Goal: Task Accomplishment & Management: Use online tool/utility

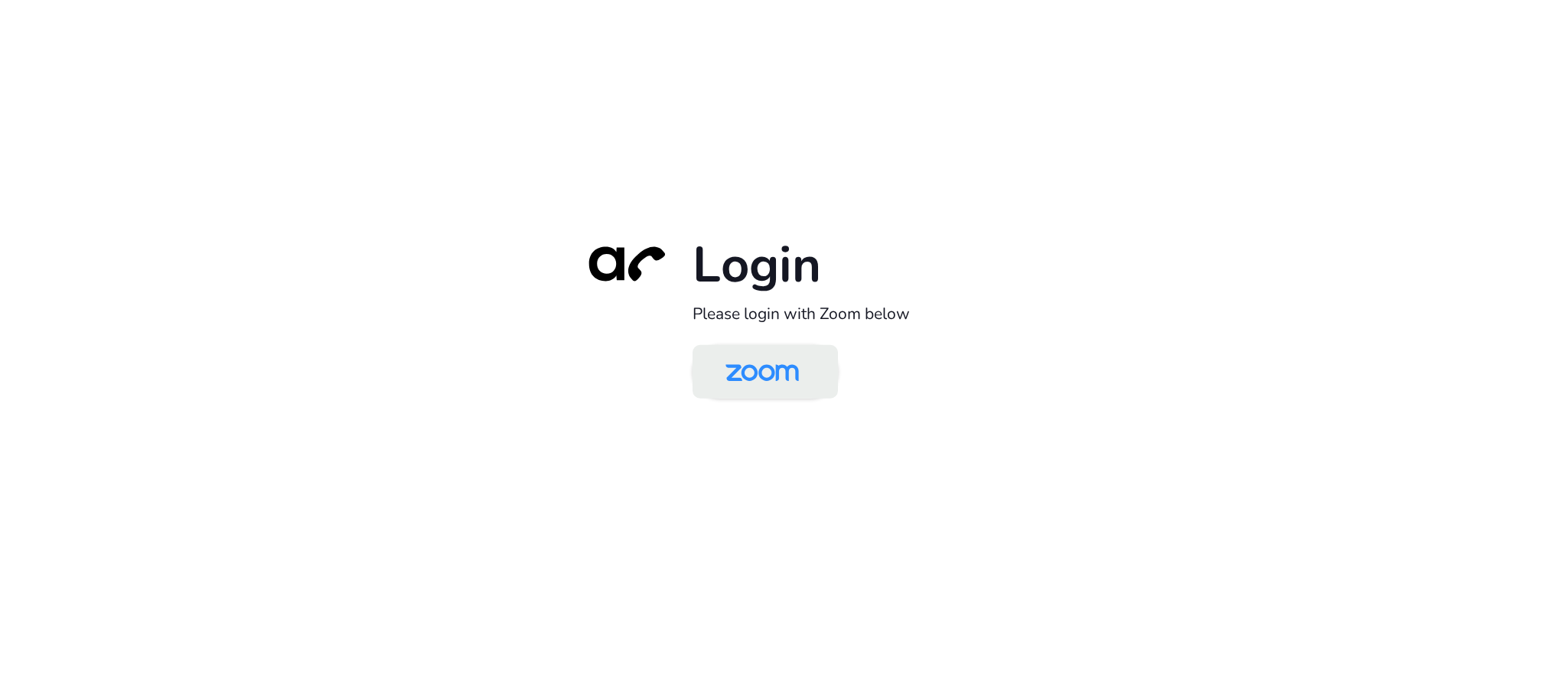
click at [769, 384] on img at bounding box center [762, 373] width 106 height 50
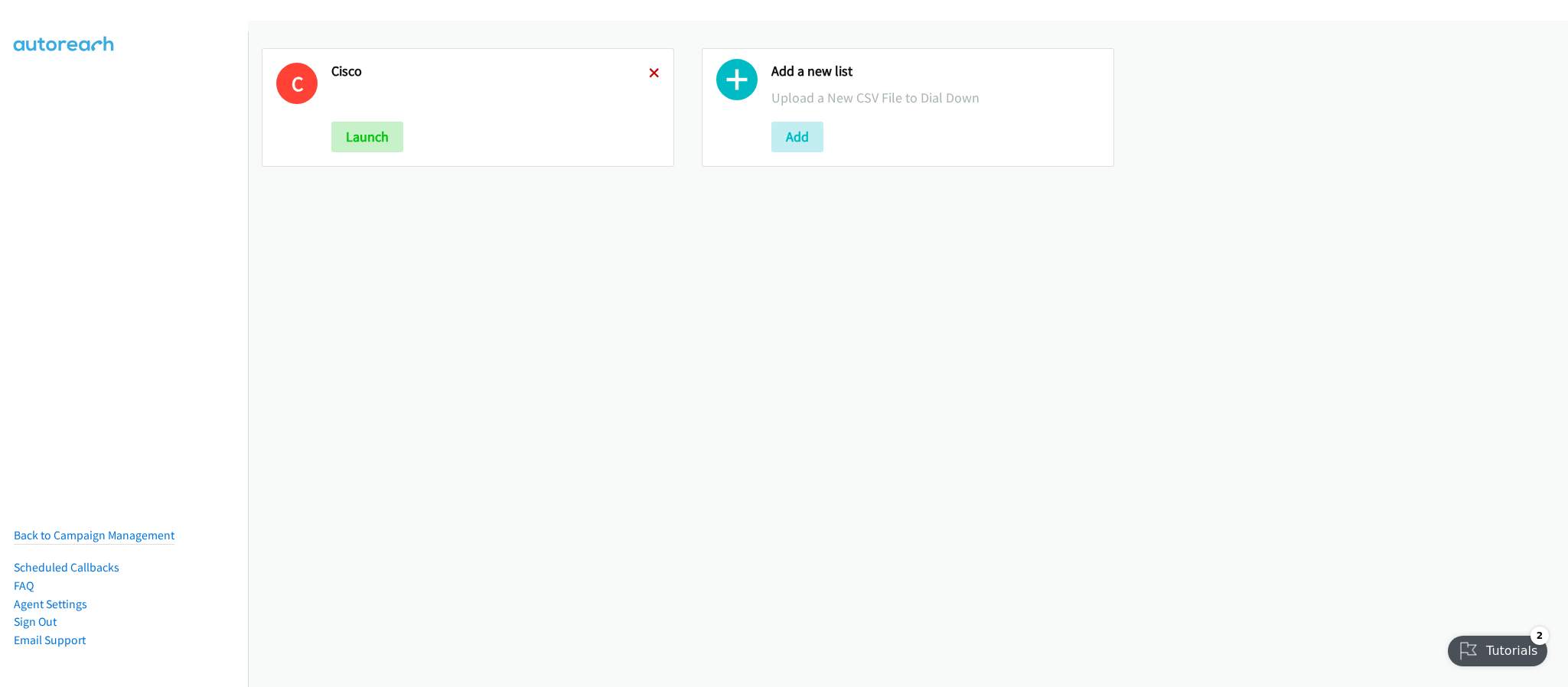
click at [649, 72] on icon at bounding box center [654, 74] width 10 height 10
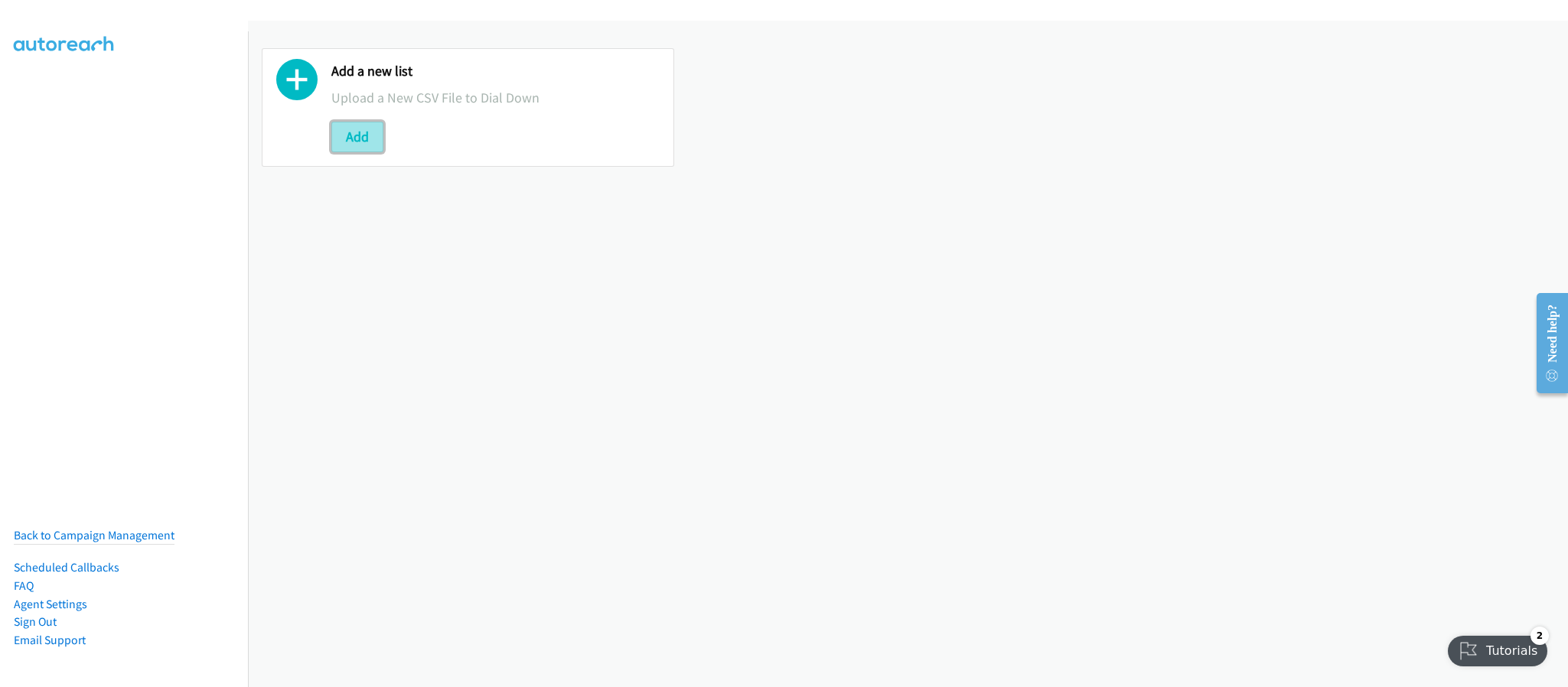
click at [370, 132] on button "Add" at bounding box center [357, 137] width 52 height 31
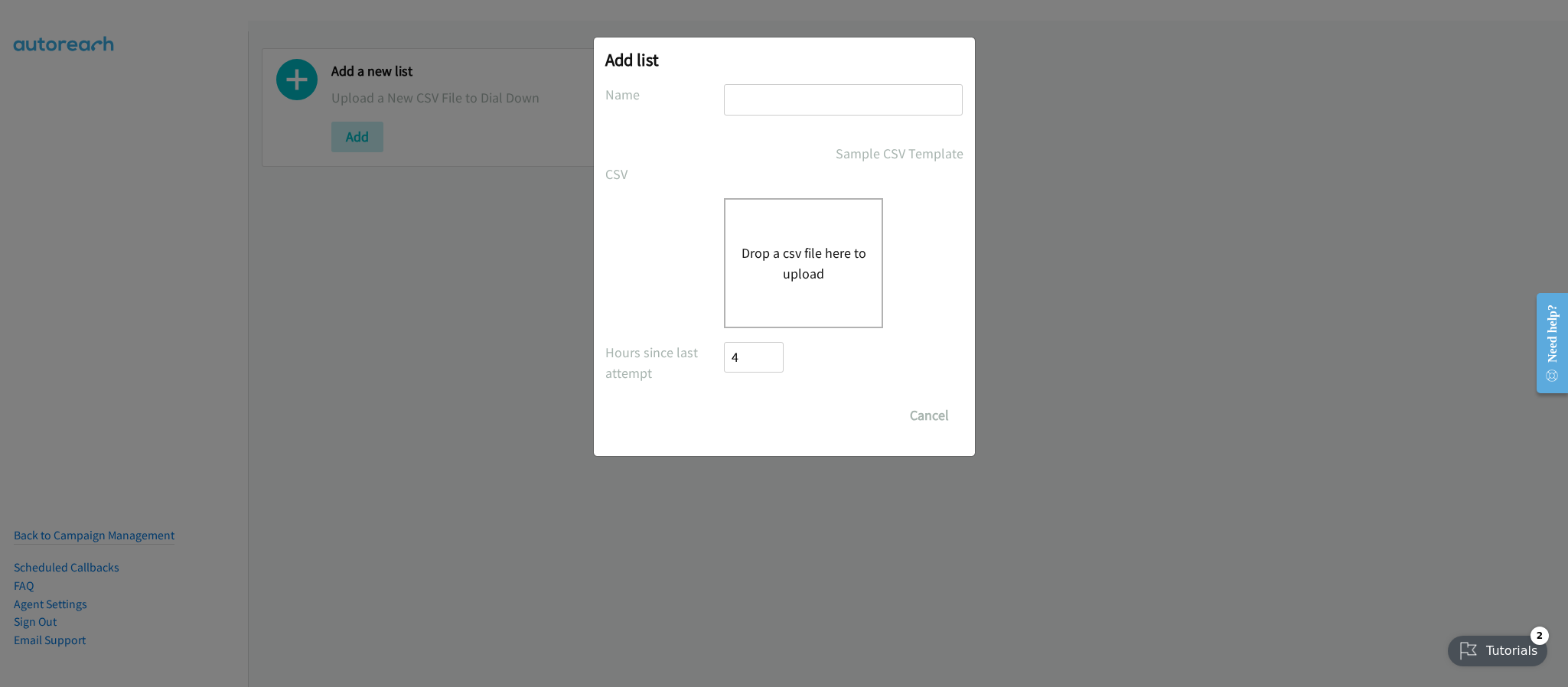
click at [766, 111] on input "text" at bounding box center [843, 100] width 239 height 32
type input "PDK"
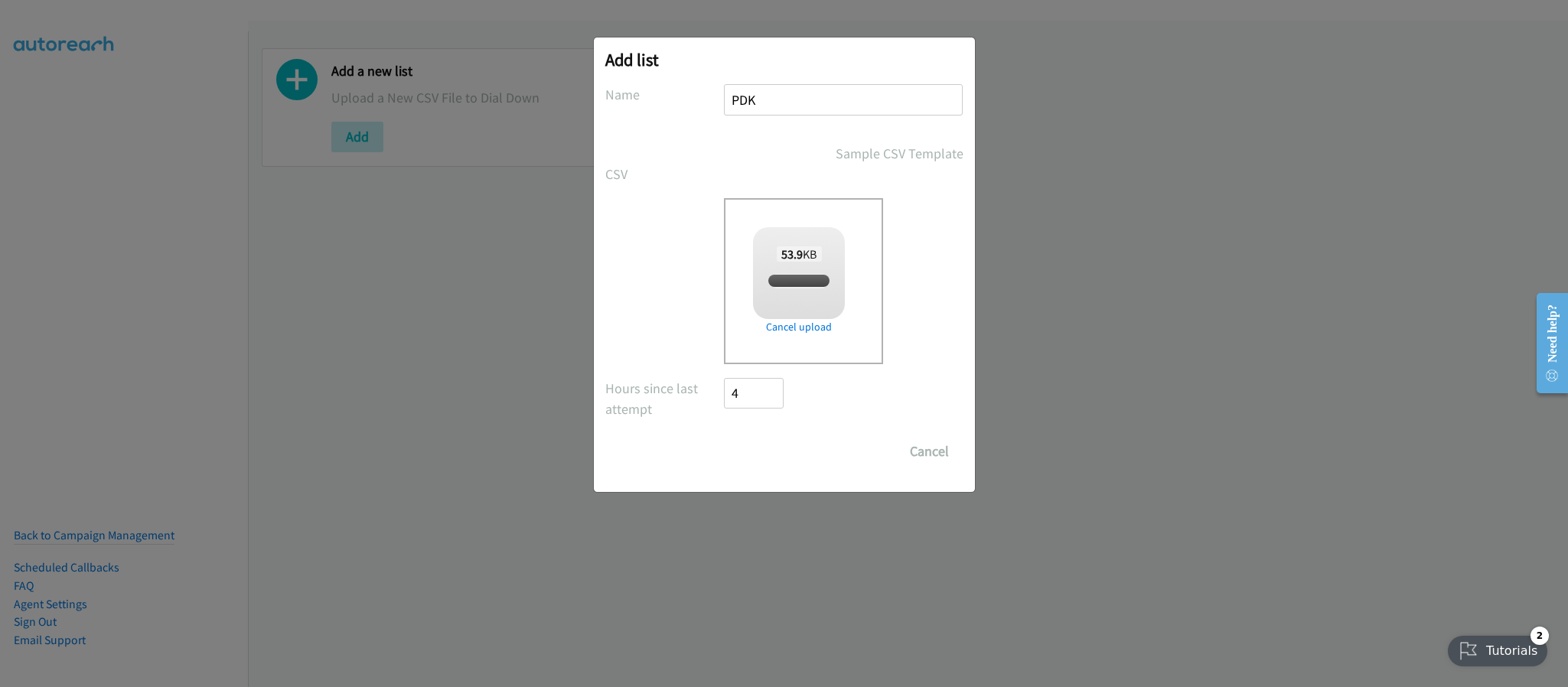
checkbox input "true"
click at [783, 452] on input "Save List" at bounding box center [764, 451] width 80 height 31
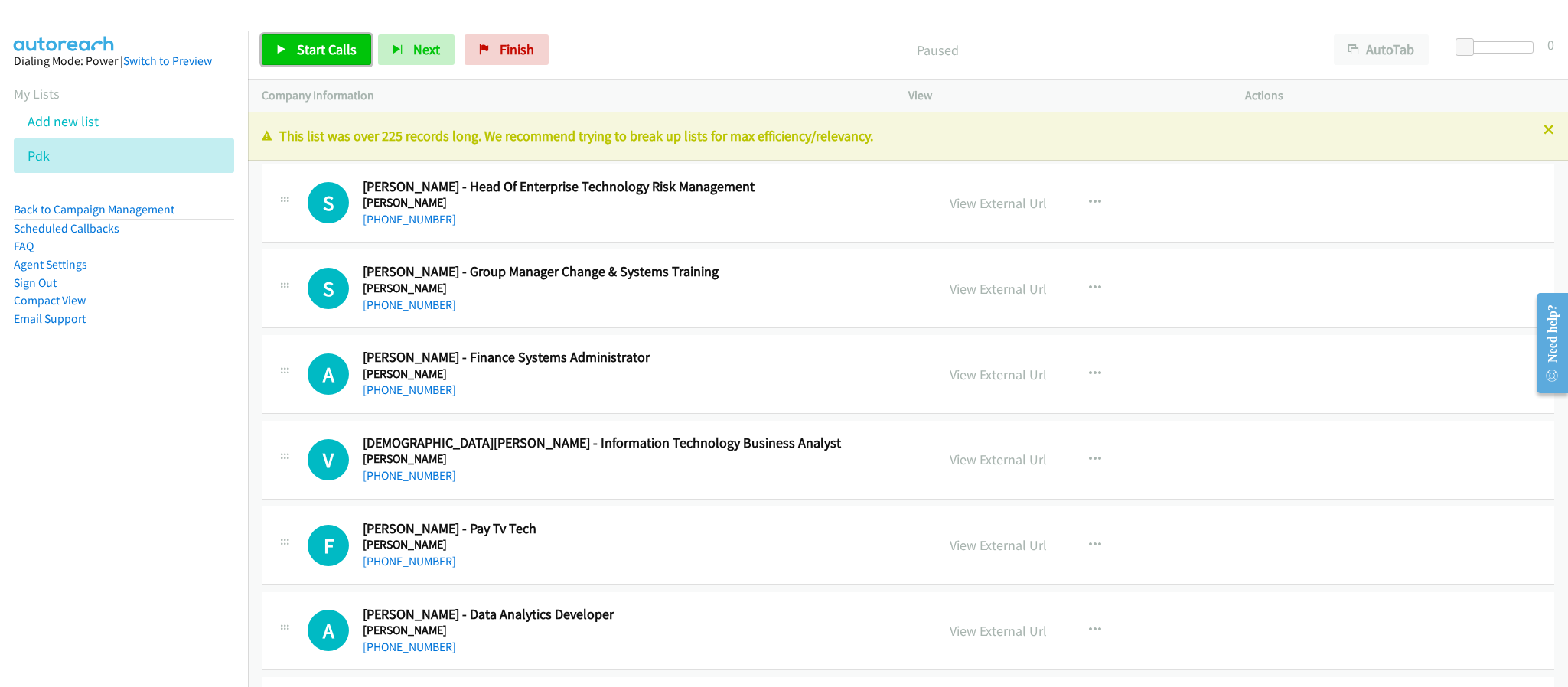
click at [287, 47] on link "Start Calls" at bounding box center [316, 50] width 109 height 31
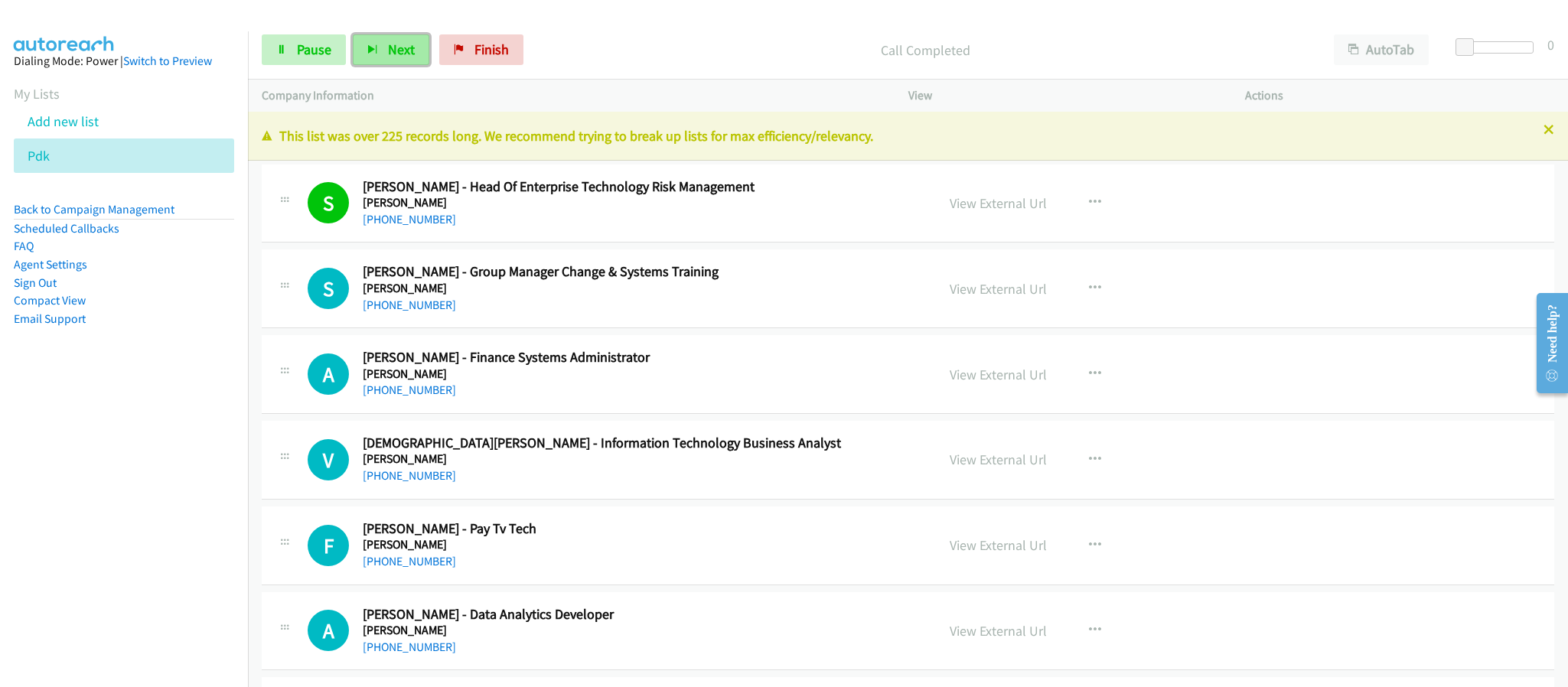
click at [393, 49] on span "Next" at bounding box center [401, 49] width 27 height 18
click at [404, 301] on link "+61 413 080 835" at bounding box center [410, 305] width 94 height 15
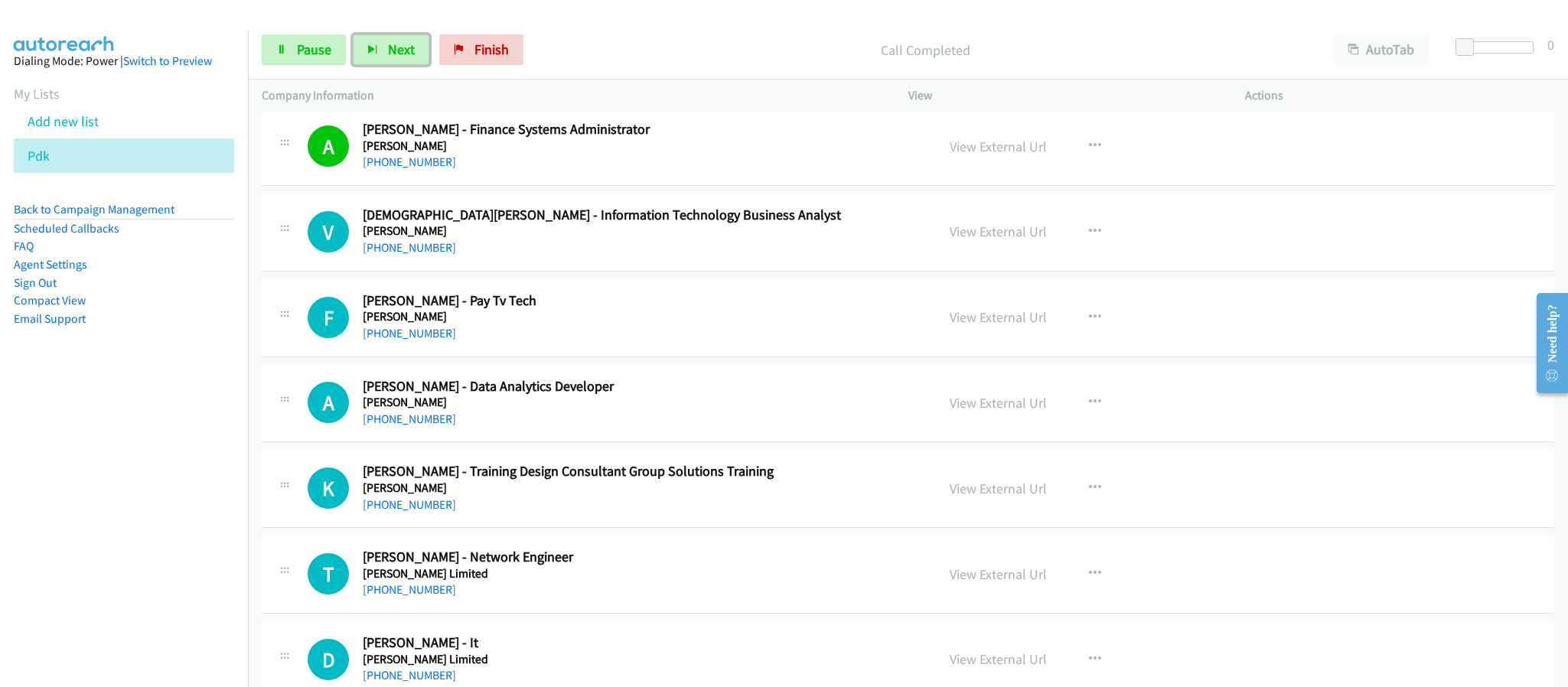
scroll to position [229, 0]
click at [398, 241] on link "+61 497 927 726" at bounding box center [410, 246] width 94 height 15
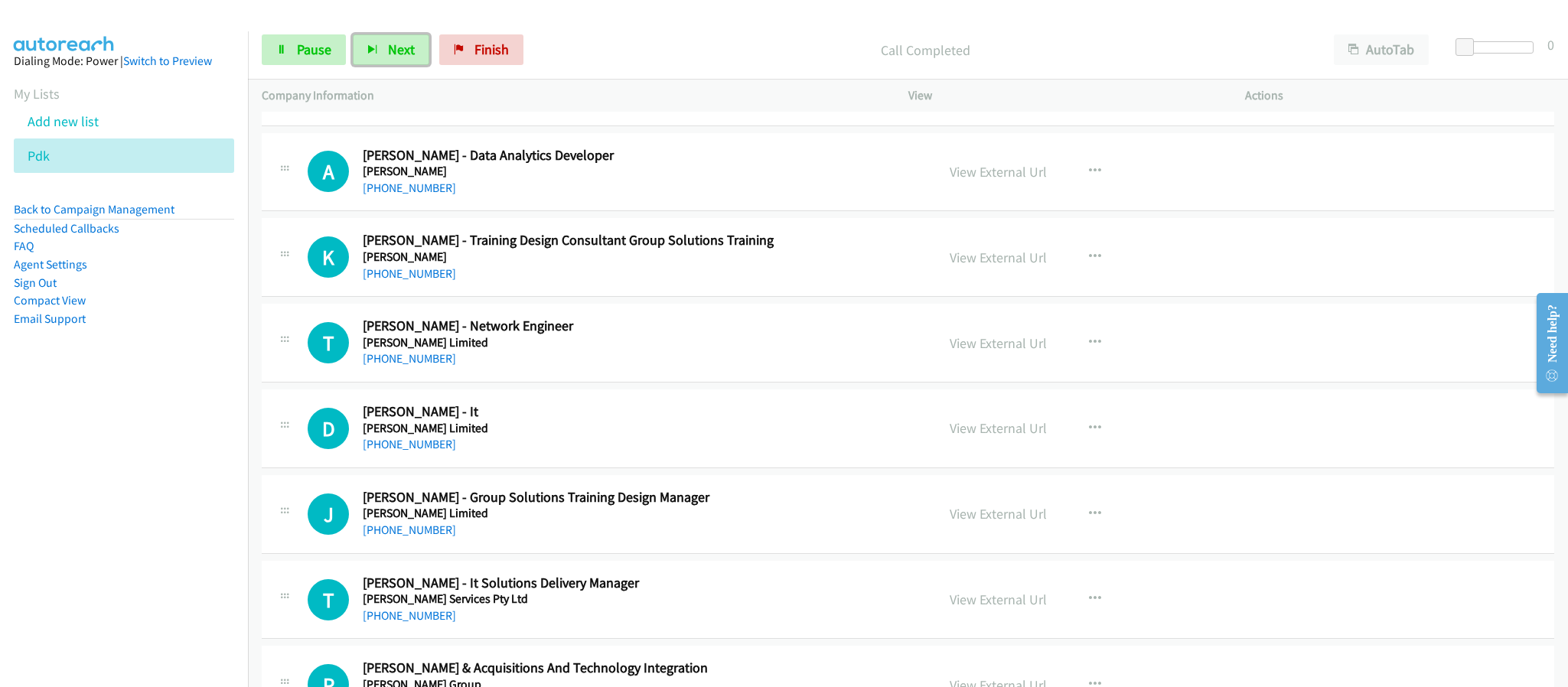
scroll to position [574, 0]
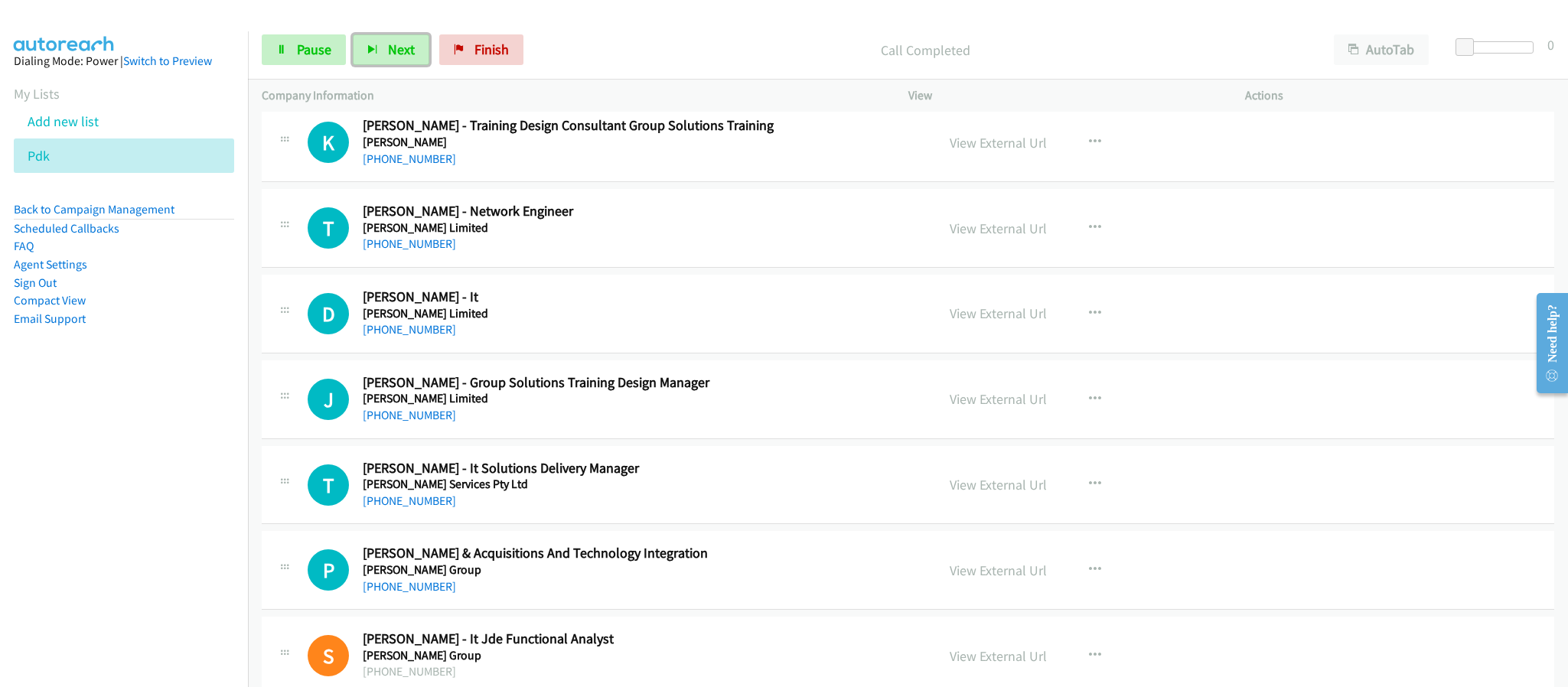
drag, startPoint x: 418, startPoint y: 244, endPoint x: 694, endPoint y: 115, distance: 304.7
click at [418, 244] on link "+61 2 9029 2747" at bounding box center [410, 244] width 94 height 15
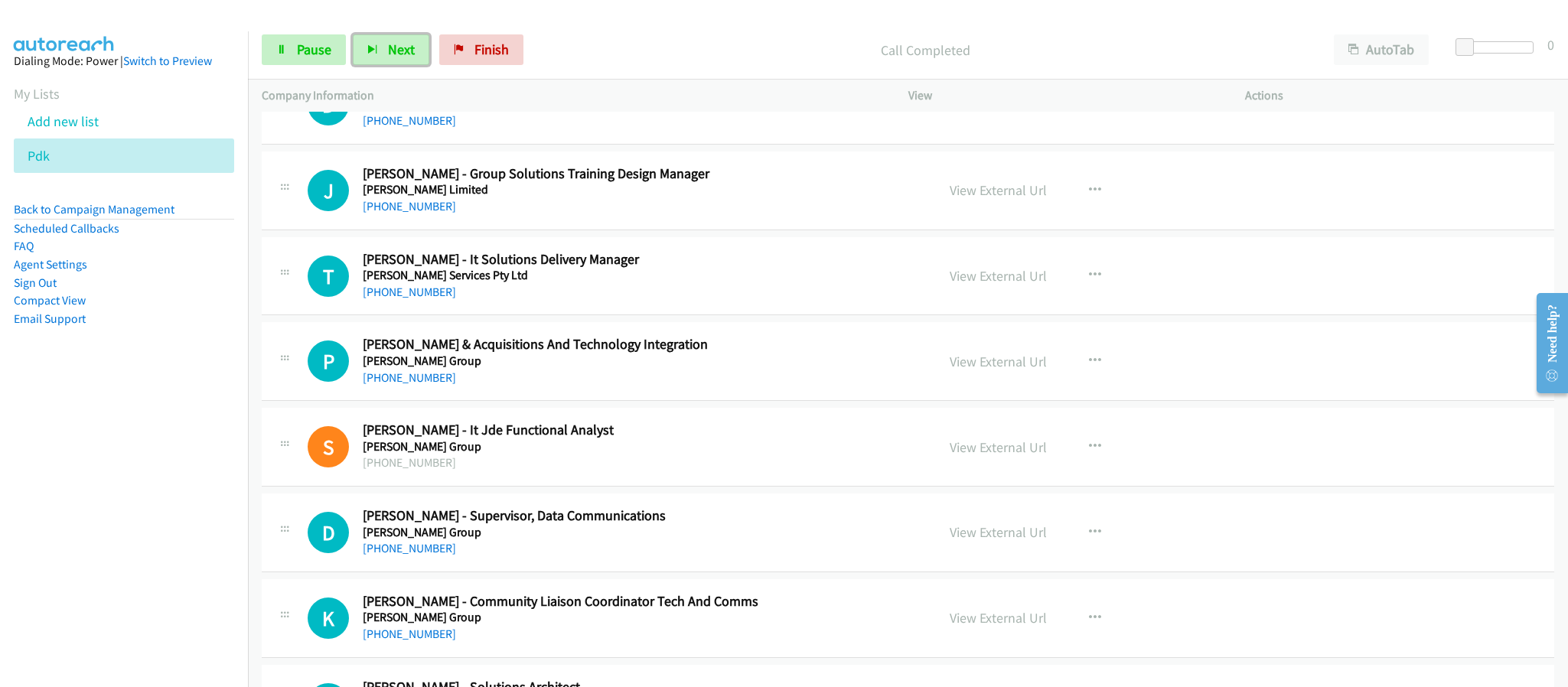
scroll to position [804, 0]
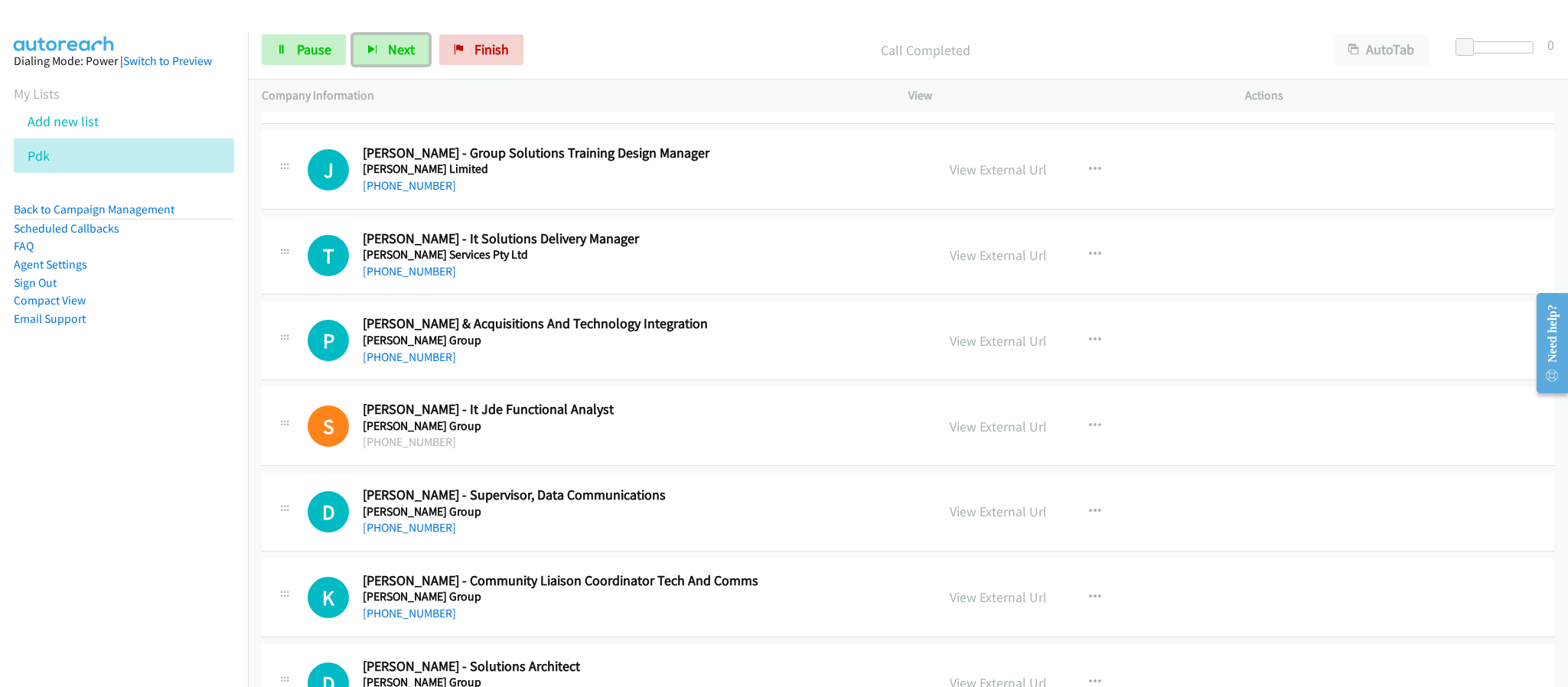
drag, startPoint x: 411, startPoint y: 270, endPoint x: 841, endPoint y: 183, distance: 438.7
click at [411, 270] on link "+61 421 916 481" at bounding box center [410, 271] width 94 height 15
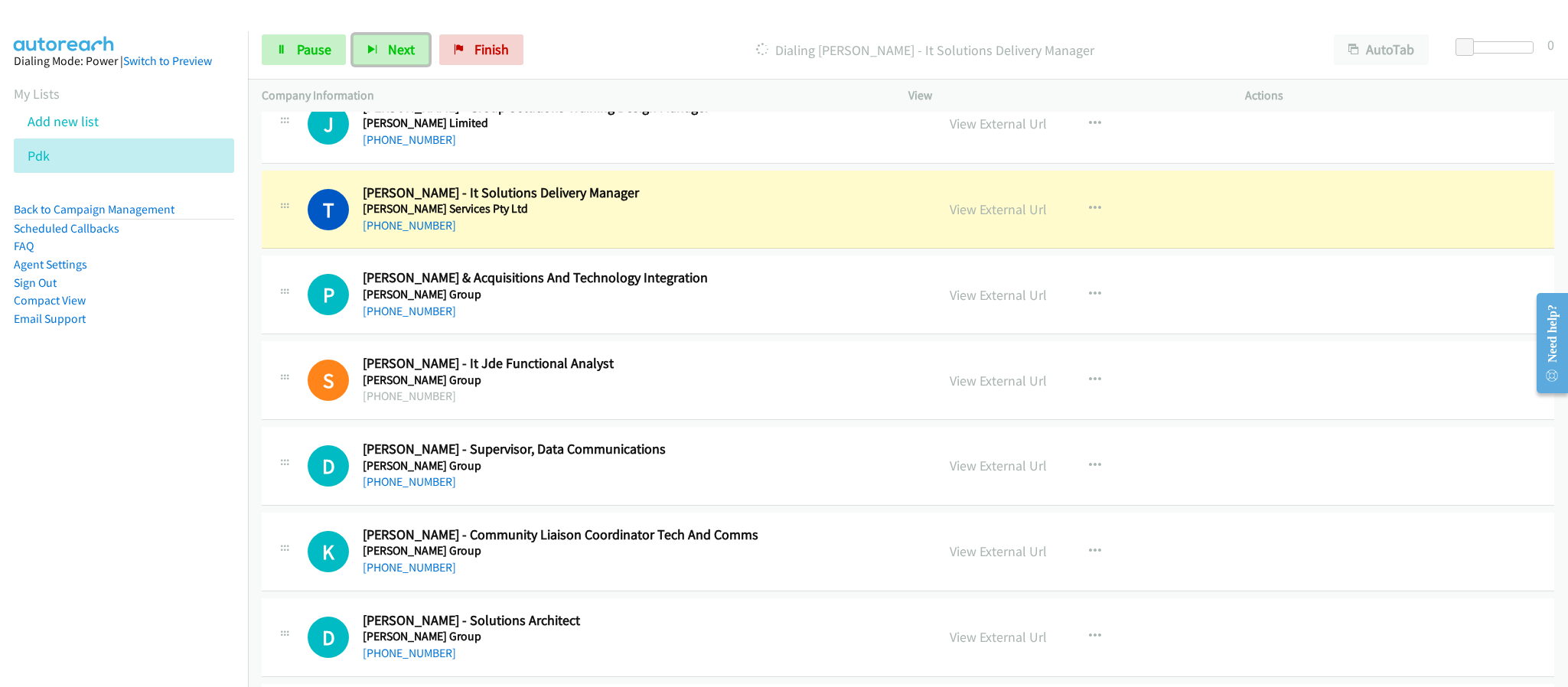
scroll to position [896, 0]
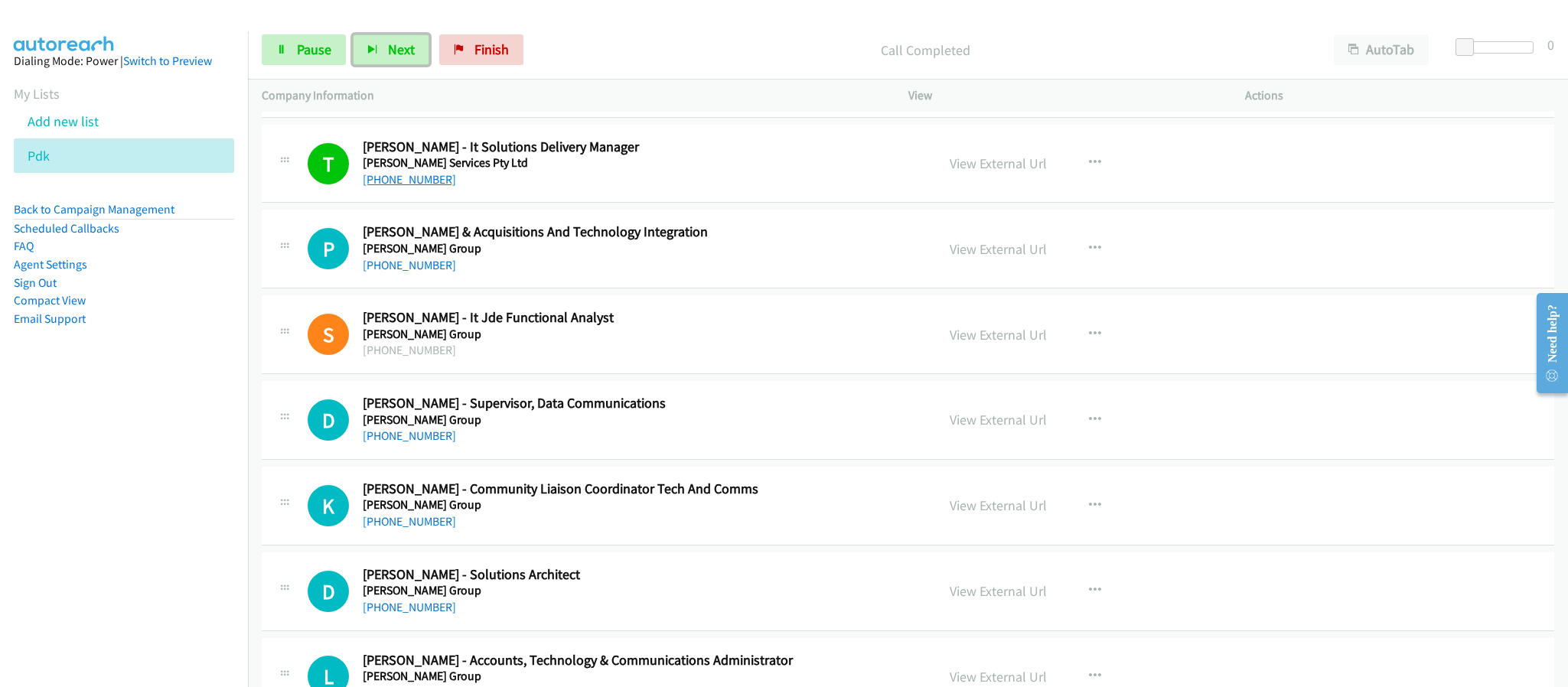
click at [410, 179] on link "+61 421 916 481" at bounding box center [410, 180] width 94 height 15
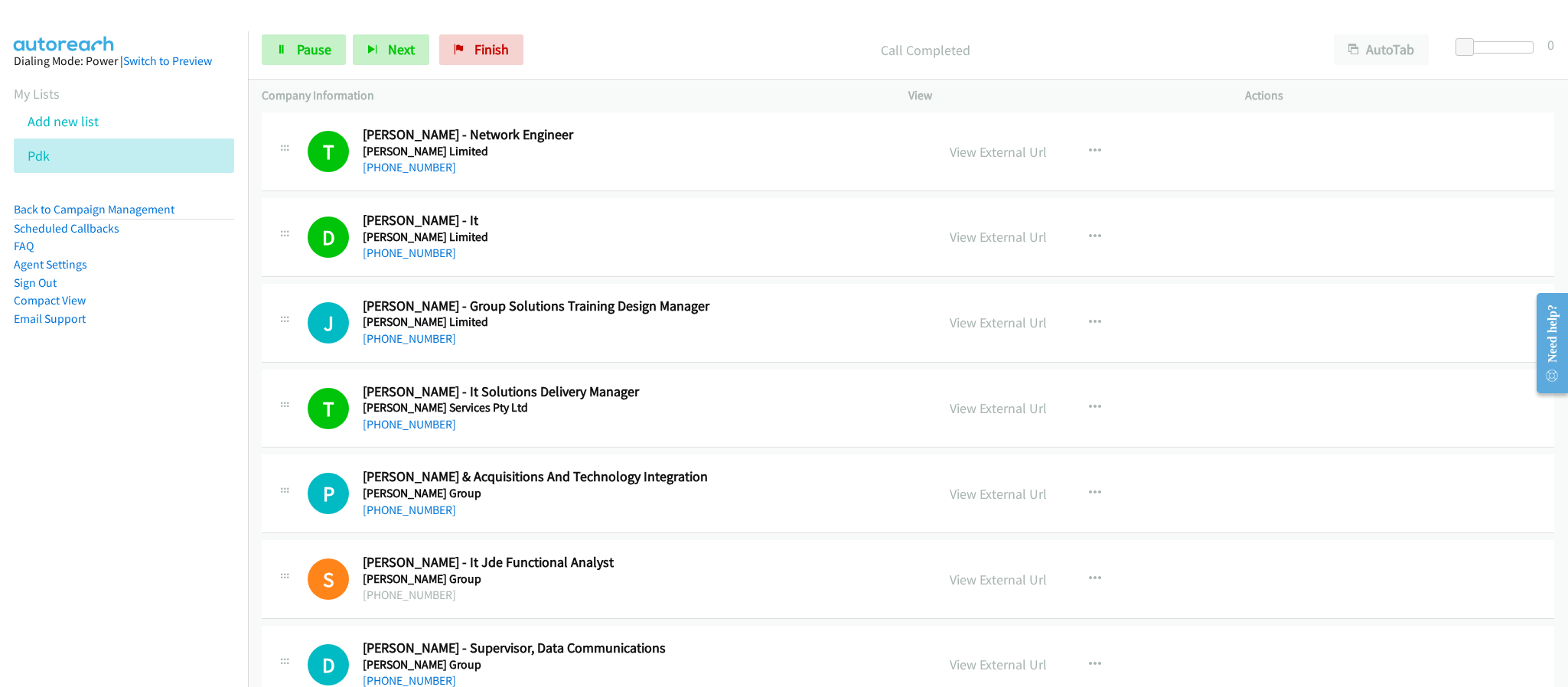
scroll to position [551, 0]
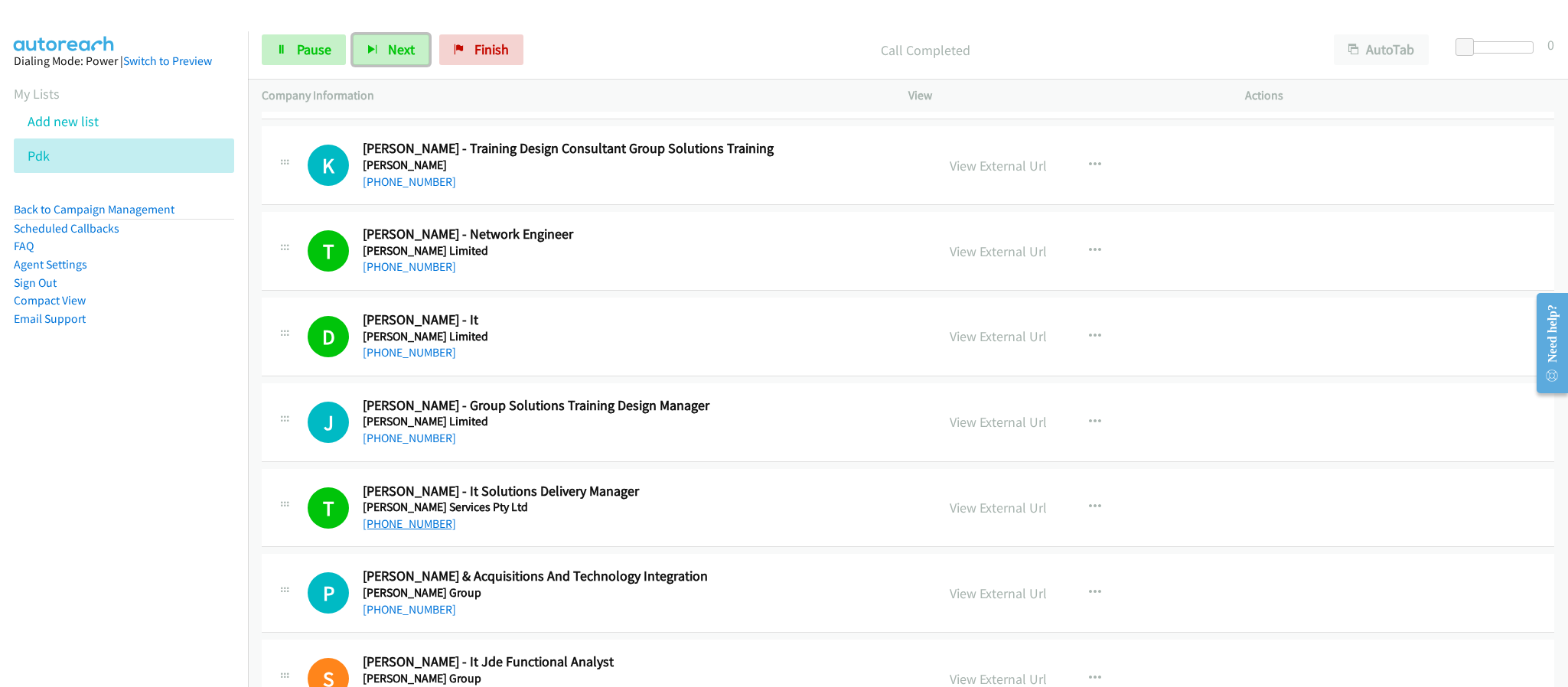
click at [393, 532] on link "+61 421 916 481" at bounding box center [410, 524] width 94 height 15
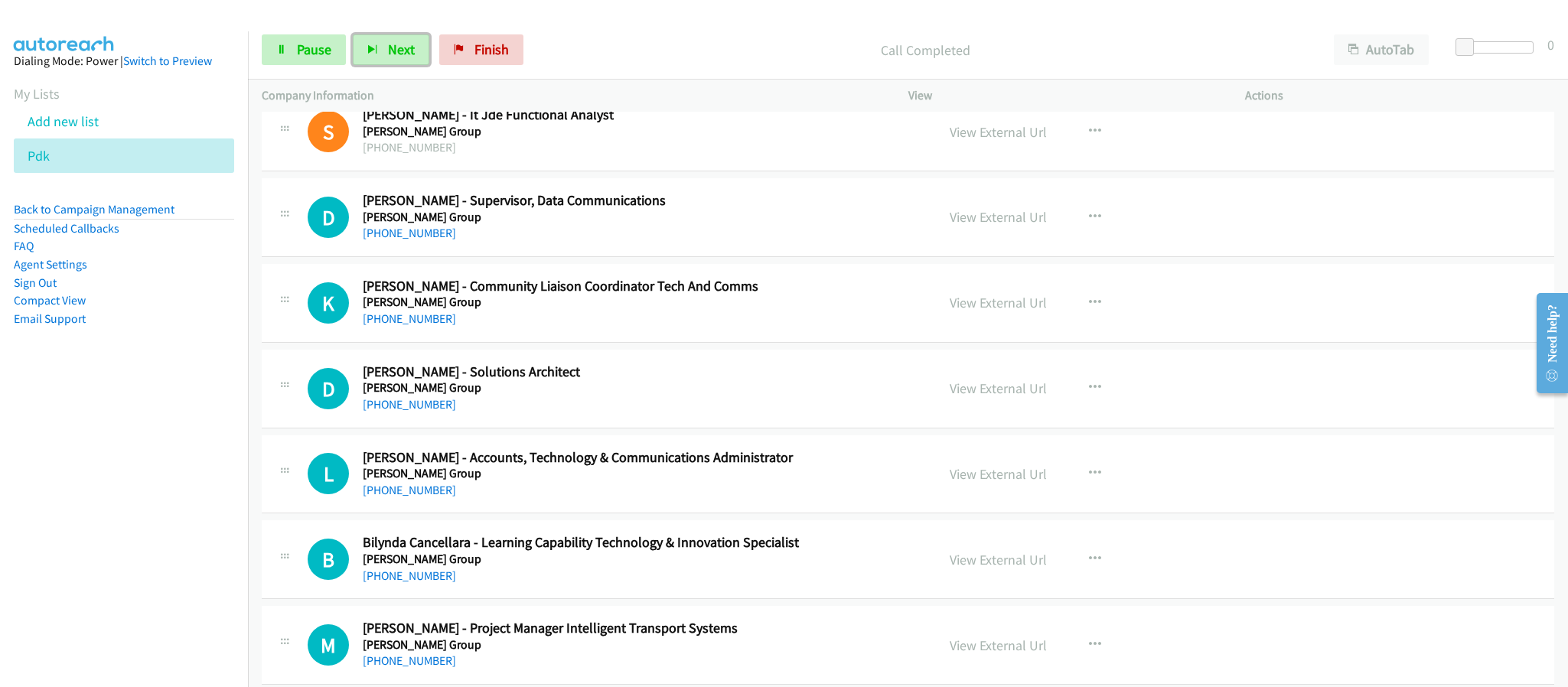
scroll to position [1125, 0]
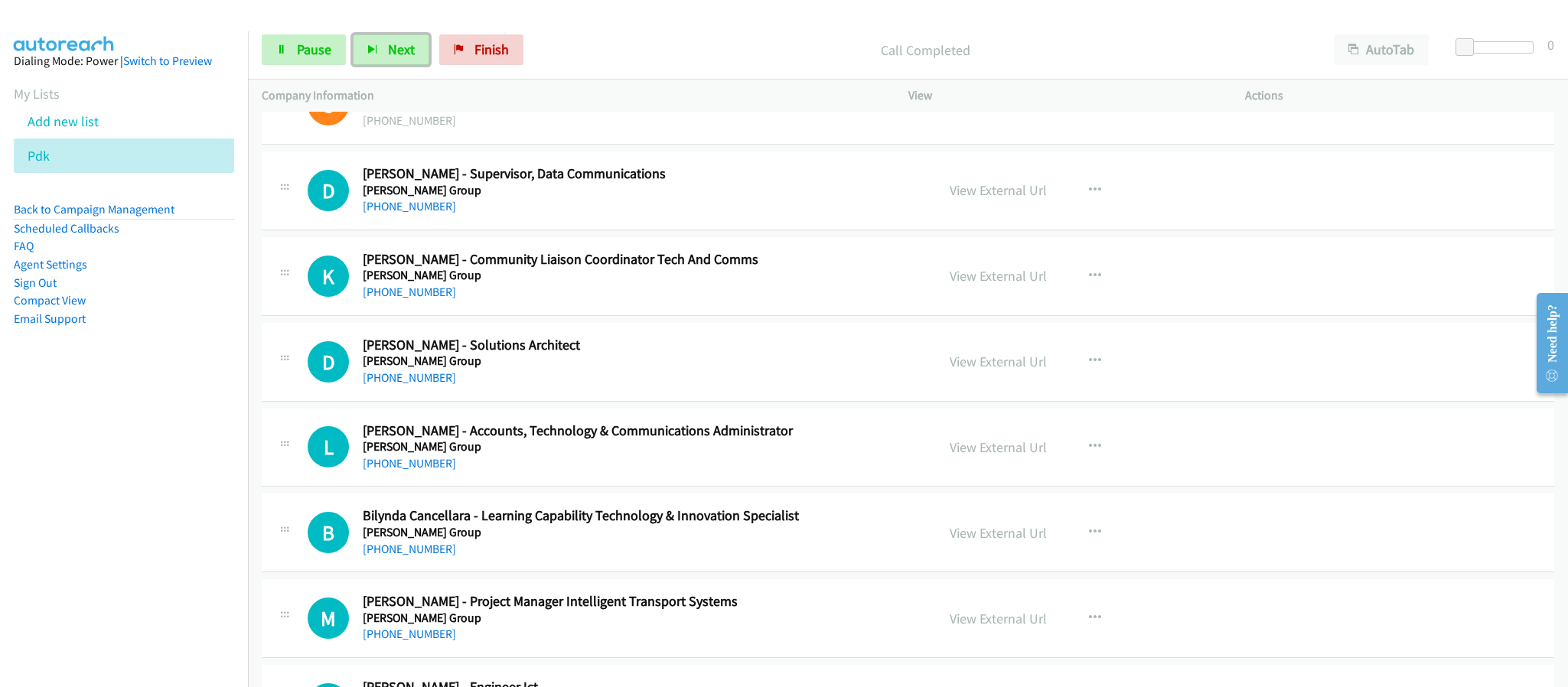
drag, startPoint x: 414, startPoint y: 386, endPoint x: 467, endPoint y: 375, distance: 54.1
click at [414, 385] on link "+61 2 9856 5780" at bounding box center [410, 378] width 94 height 15
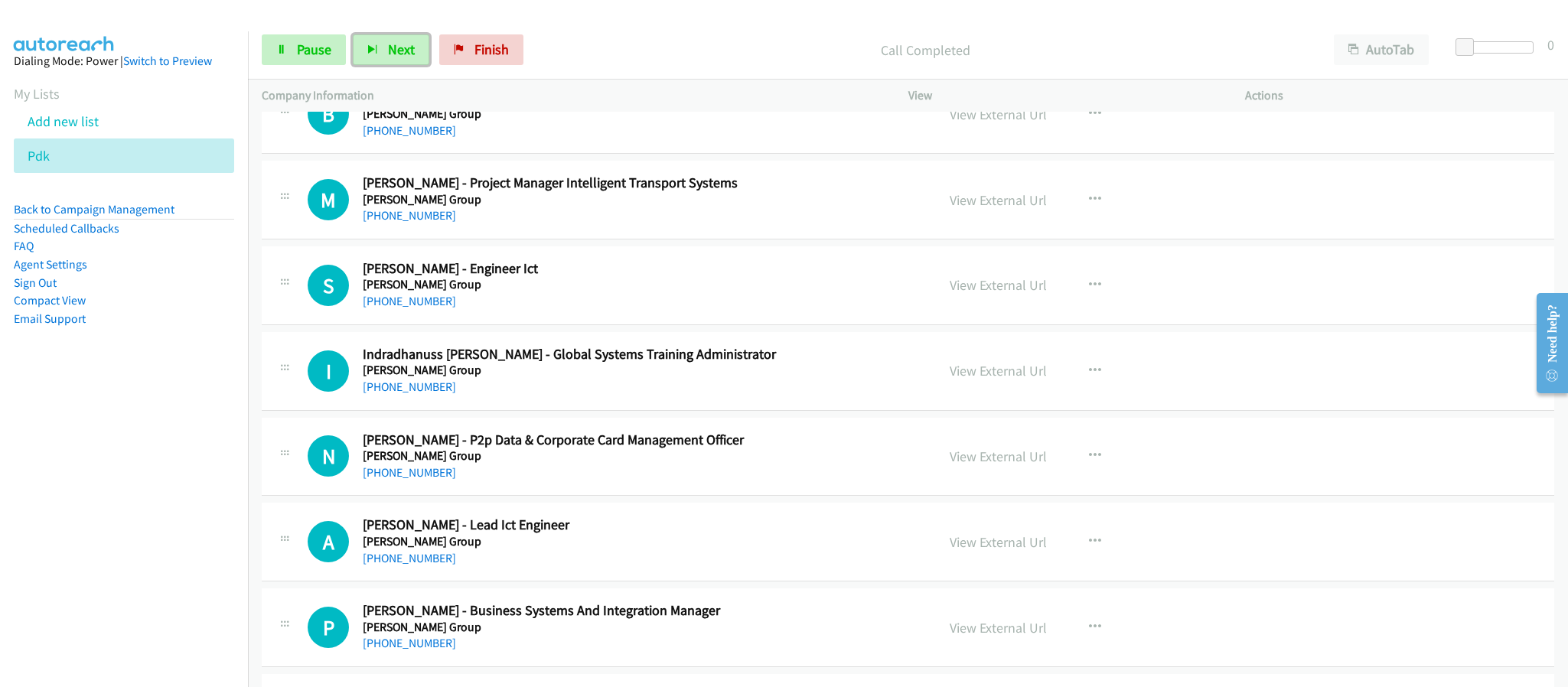
scroll to position [1585, 0]
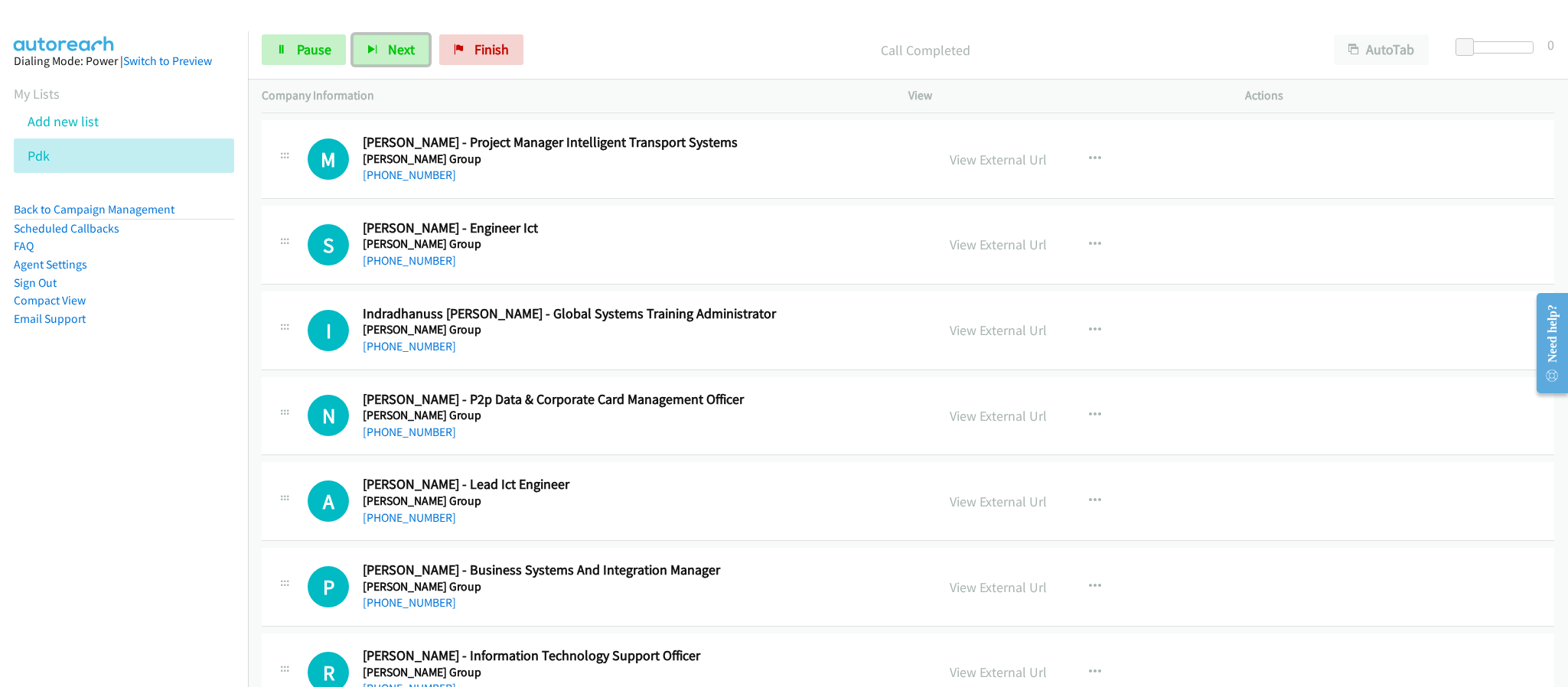
drag, startPoint x: 405, startPoint y: 267, endPoint x: 750, endPoint y: 274, distance: 345.1
click at [405, 267] on link "+61 451 016 215" at bounding box center [410, 261] width 94 height 15
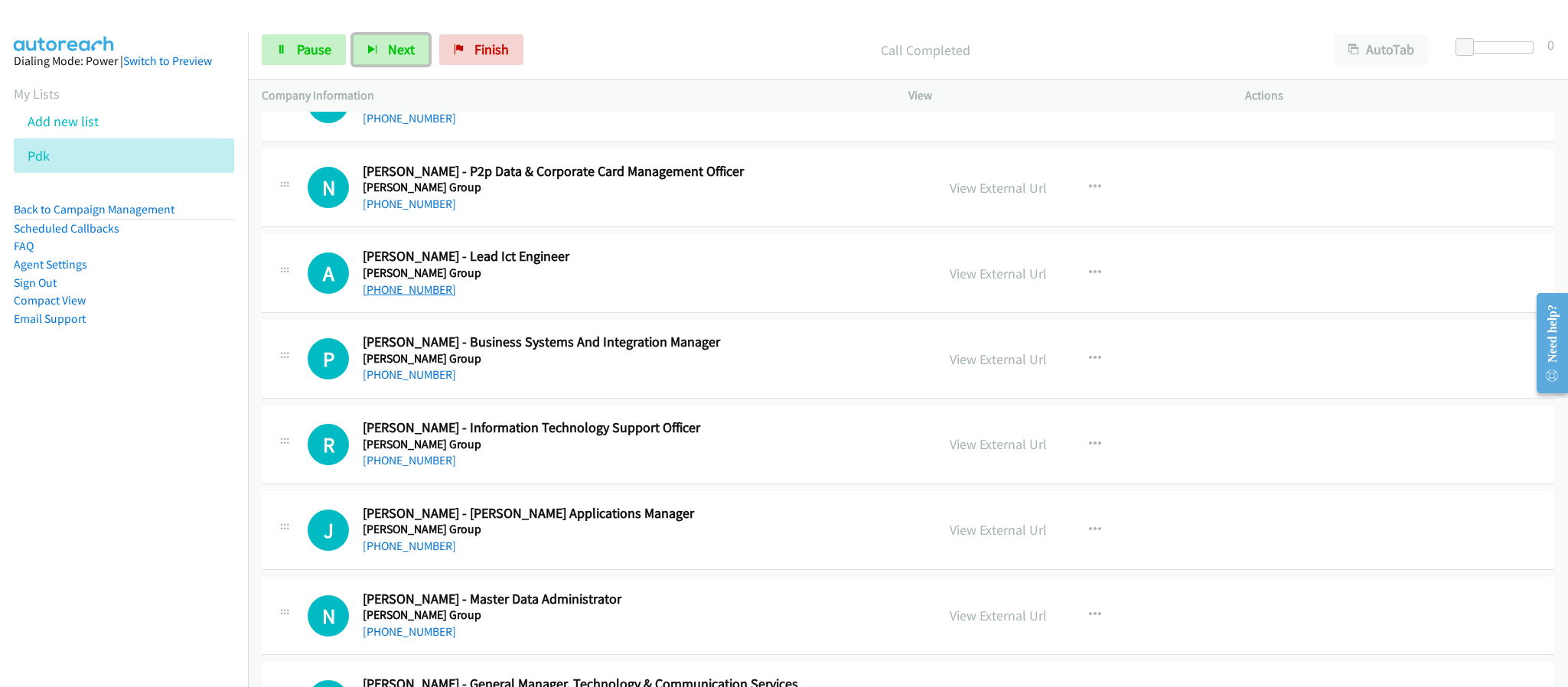
scroll to position [1814, 0]
click at [410, 296] on link "+61 439 839 517" at bounding box center [410, 288] width 94 height 15
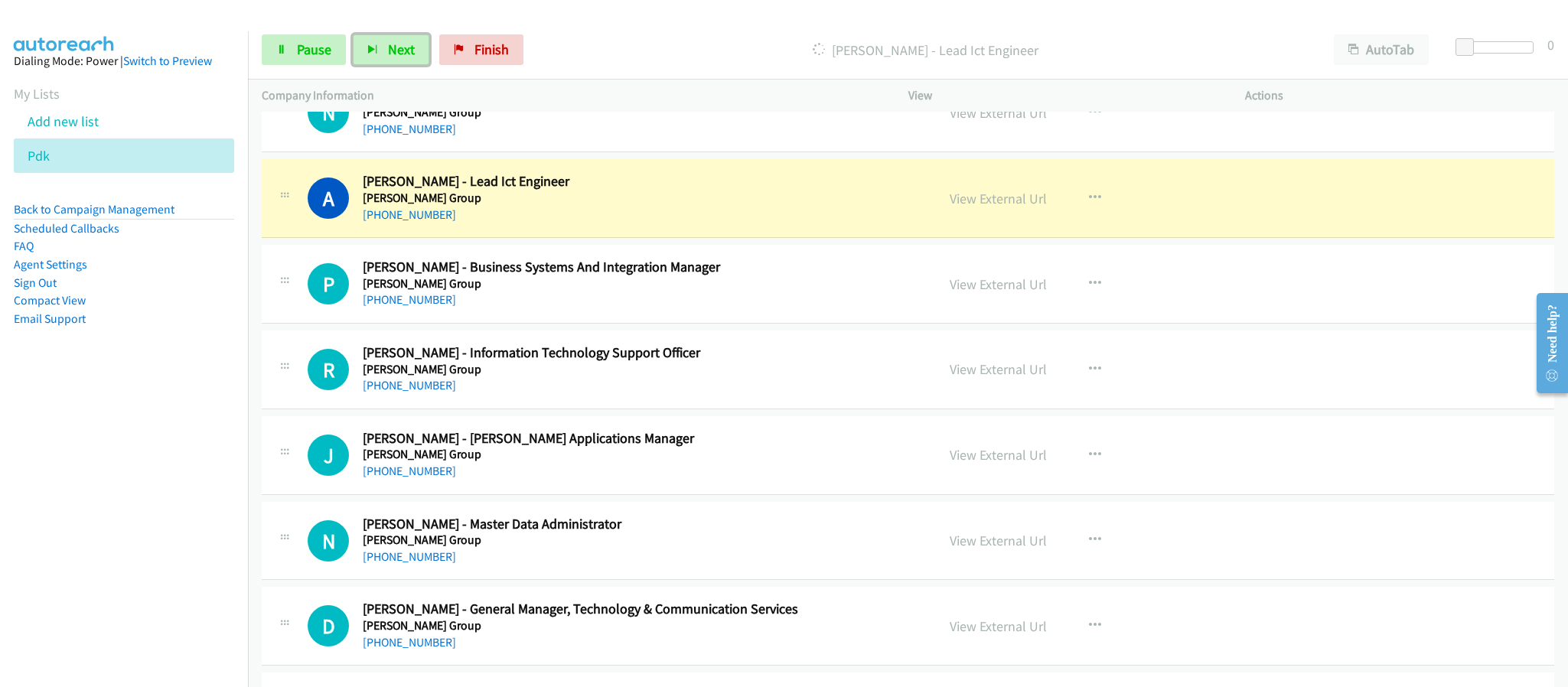
scroll to position [1929, 0]
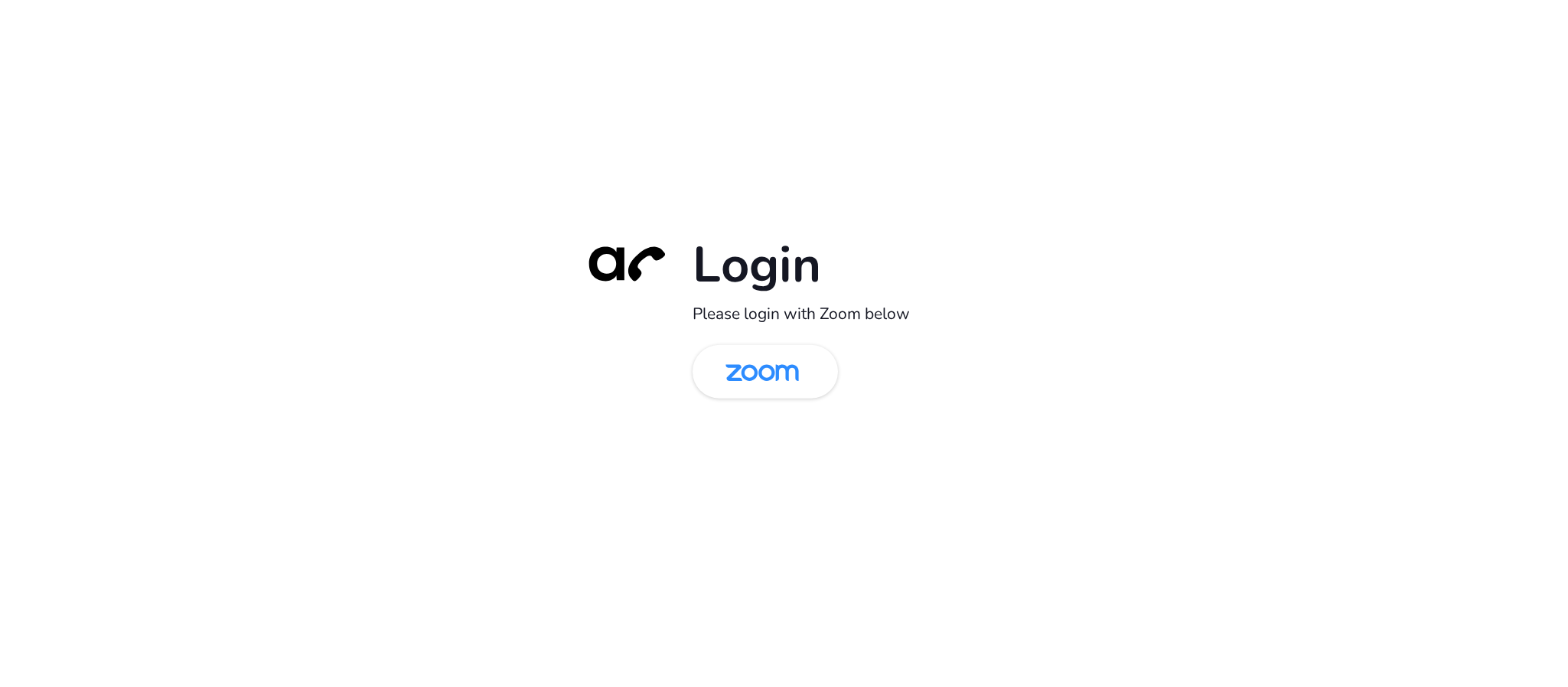
click at [813, 372] on img at bounding box center [762, 373] width 106 height 50
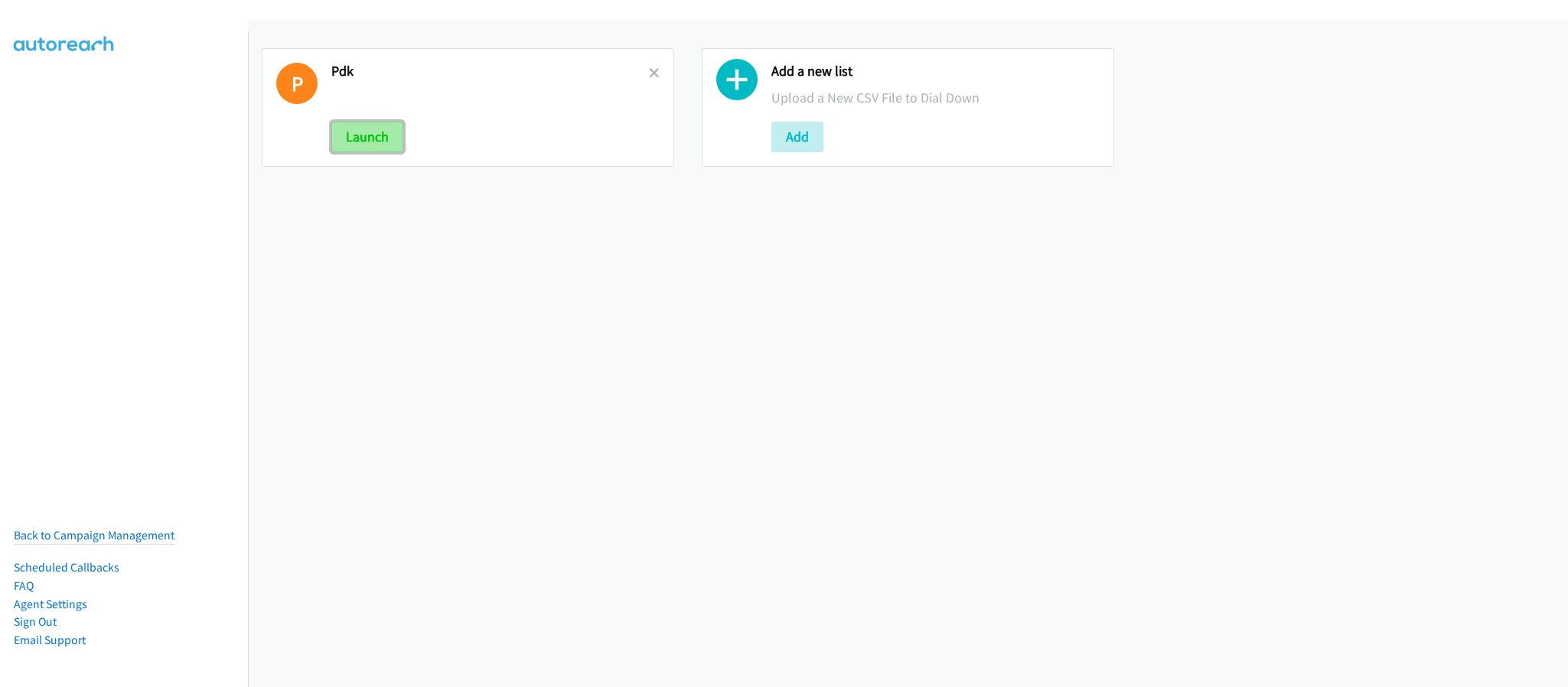
click at [370, 131] on button "Launch" at bounding box center [367, 137] width 72 height 31
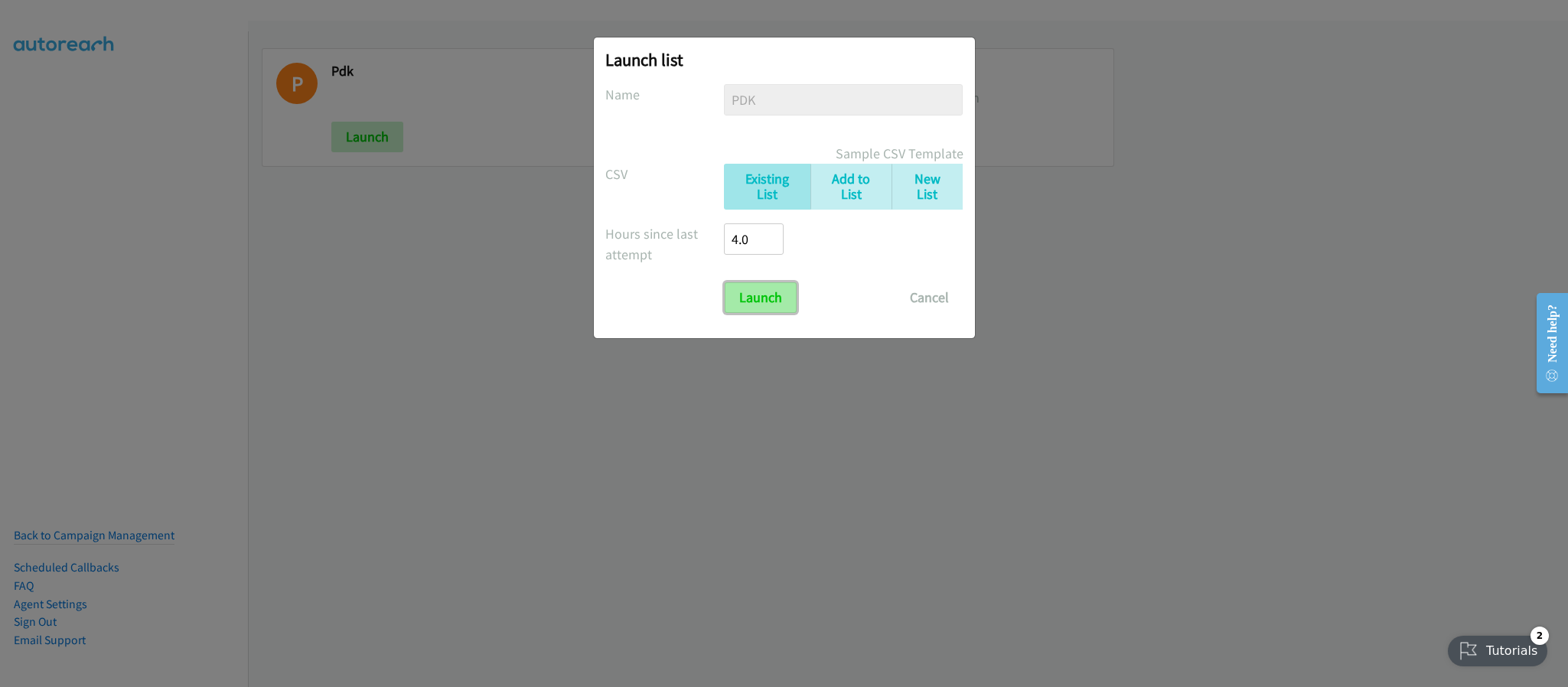
click at [756, 288] on input "Launch" at bounding box center [760, 298] width 72 height 31
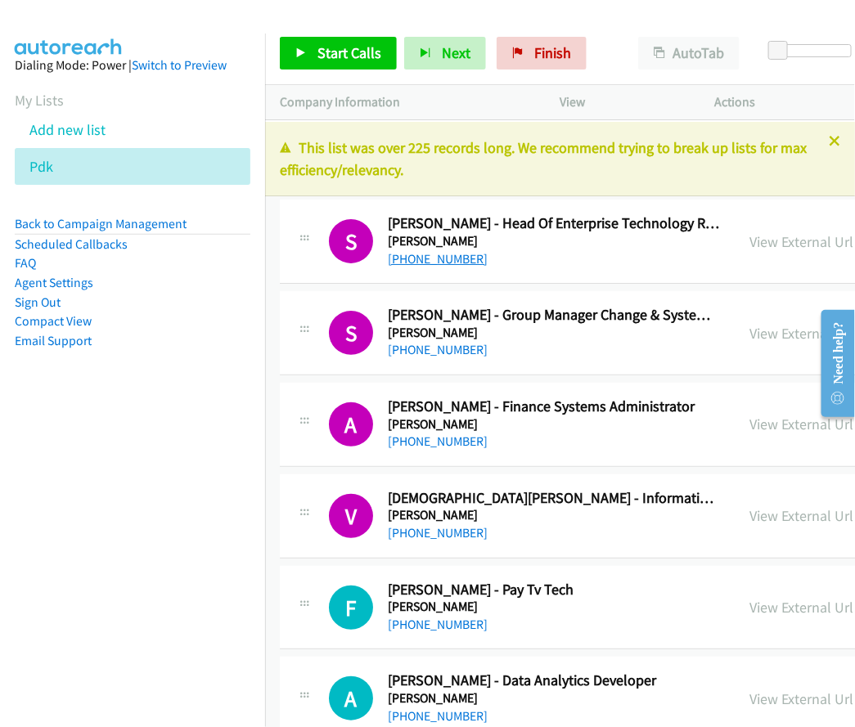
click at [406, 265] on link "+61 451 989 397" at bounding box center [438, 259] width 100 height 16
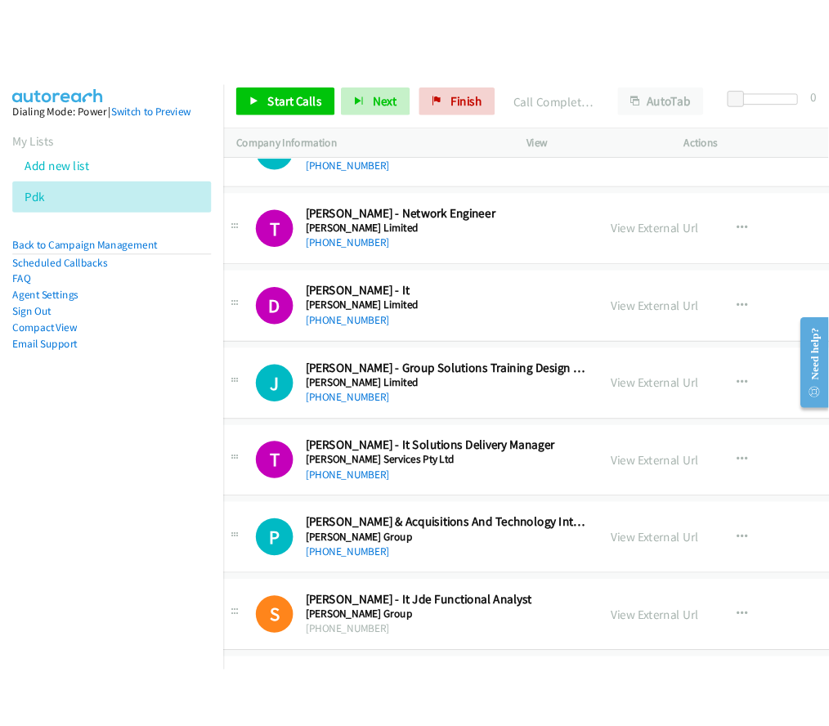
scroll to position [613, 25]
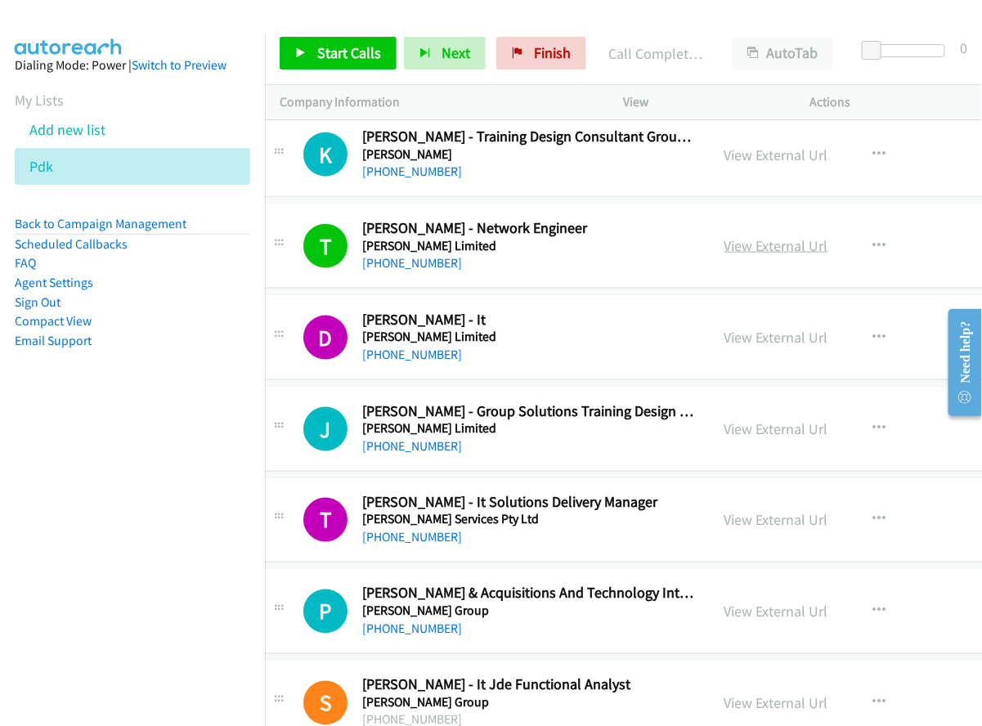
click at [810, 248] on link "View External Url" at bounding box center [777, 245] width 104 height 19
click at [873, 248] on icon "button" at bounding box center [879, 246] width 13 height 13
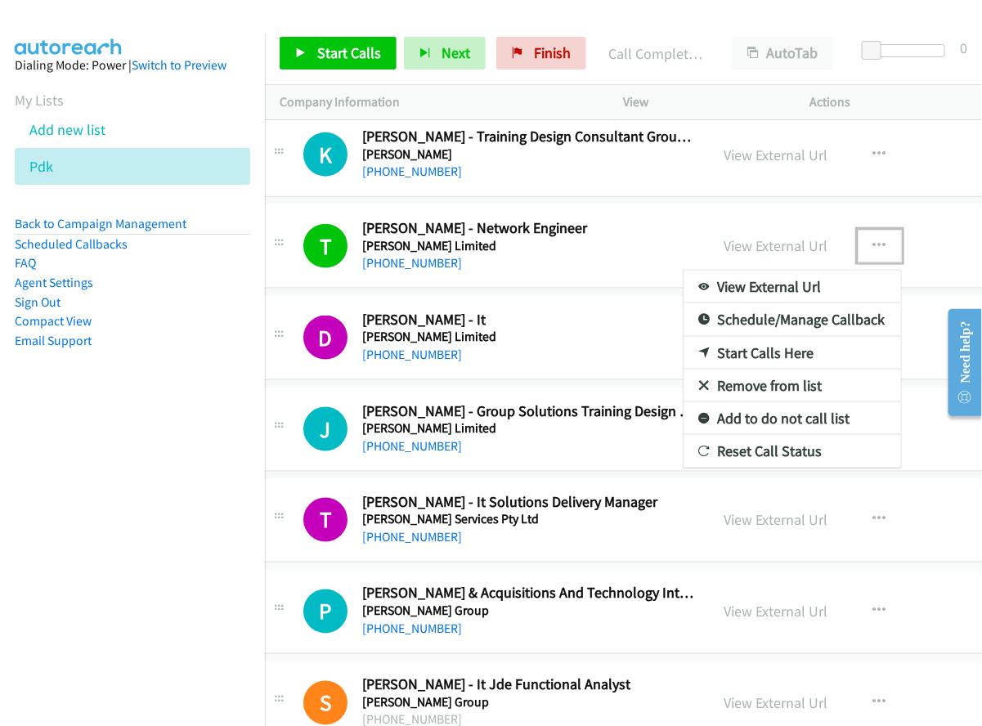
click at [920, 253] on div at bounding box center [491, 363] width 982 height 726
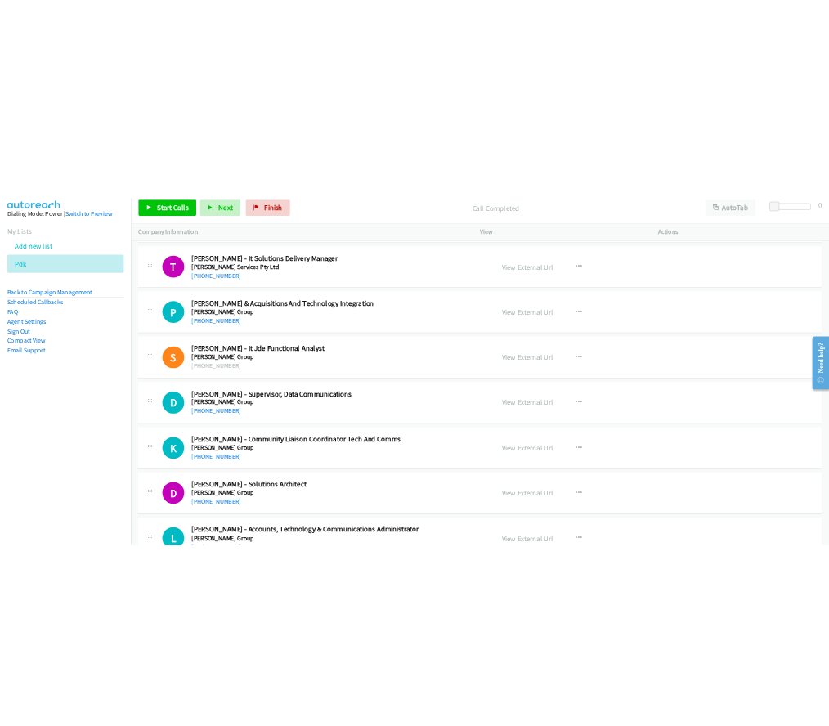
scroll to position [981, 0]
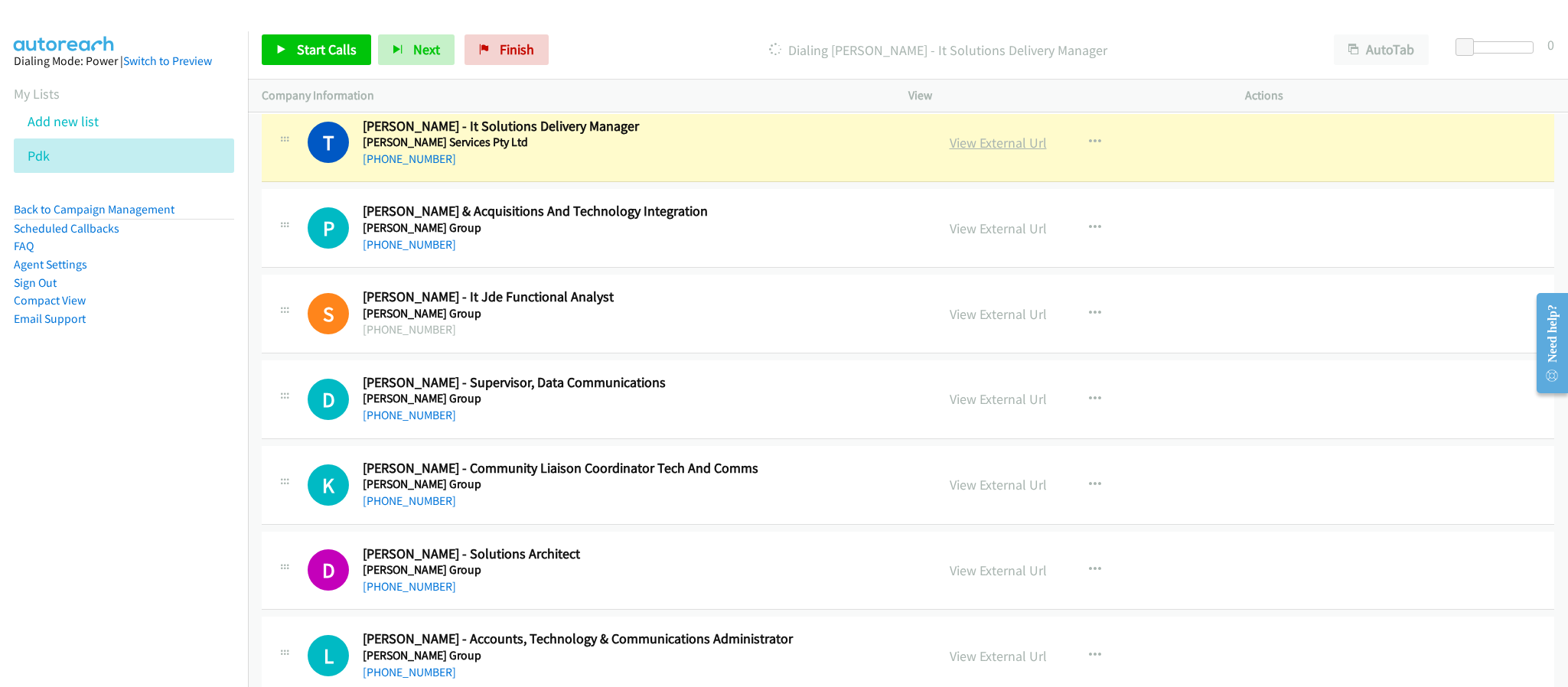
click at [1027, 149] on link "View External Url" at bounding box center [998, 142] width 97 height 18
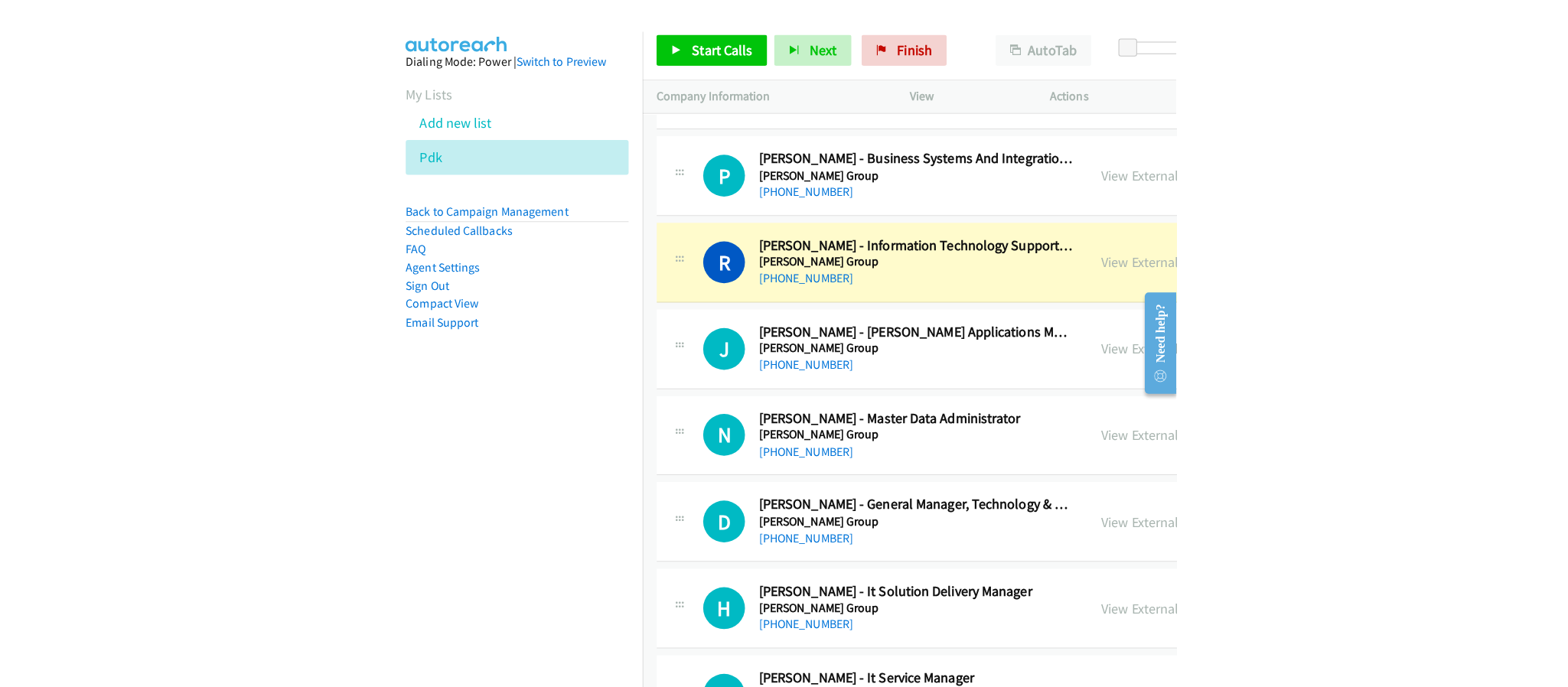
scroll to position [2041, 0]
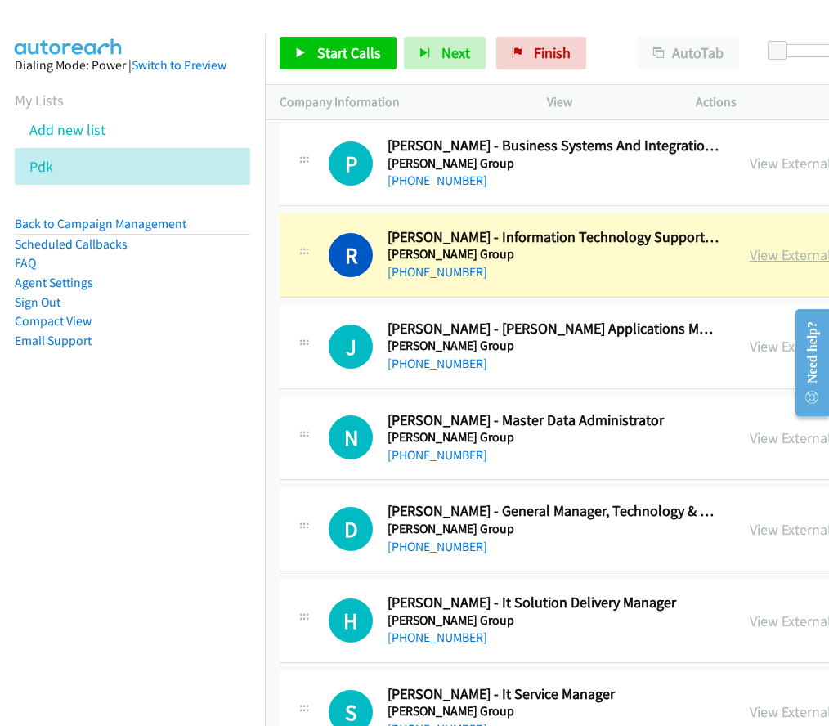
click at [750, 264] on link "View External Url" at bounding box center [802, 254] width 104 height 19
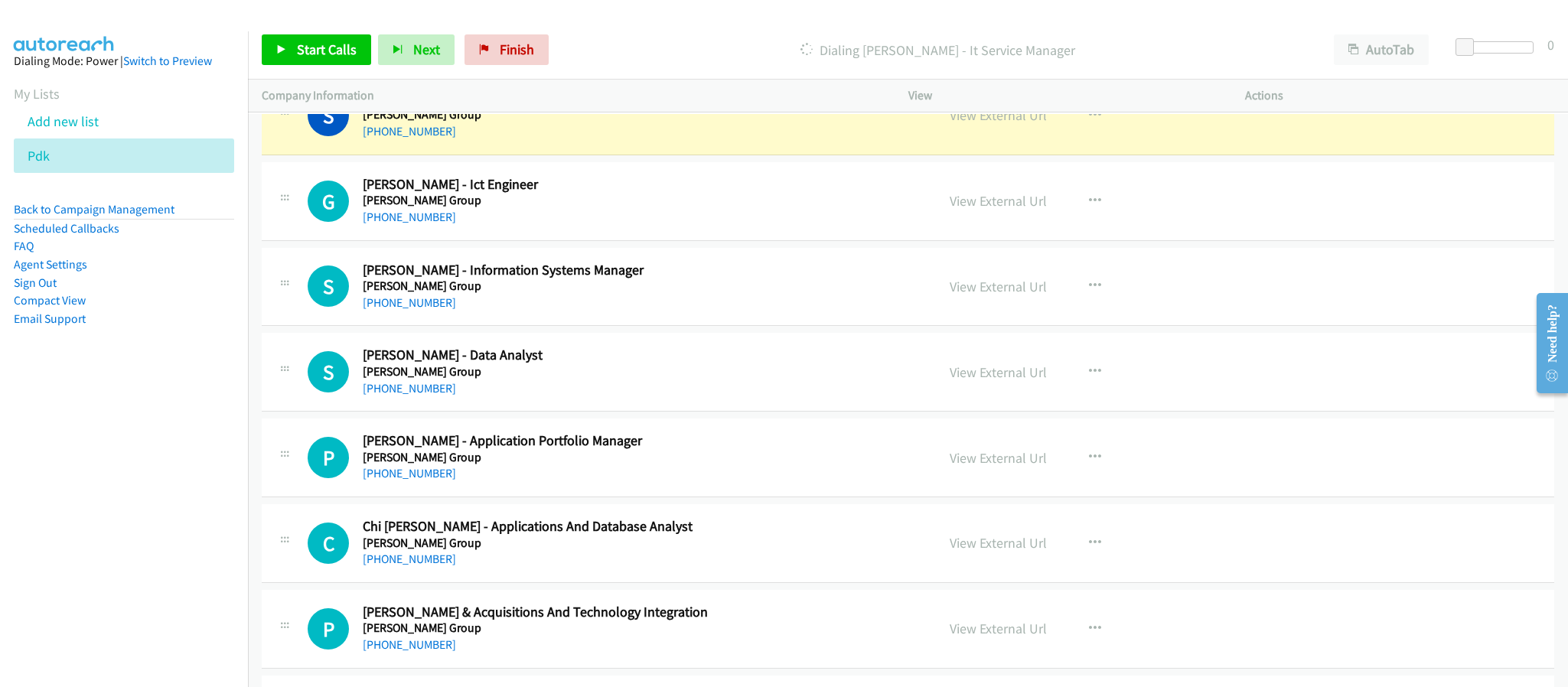
scroll to position [2526, 0]
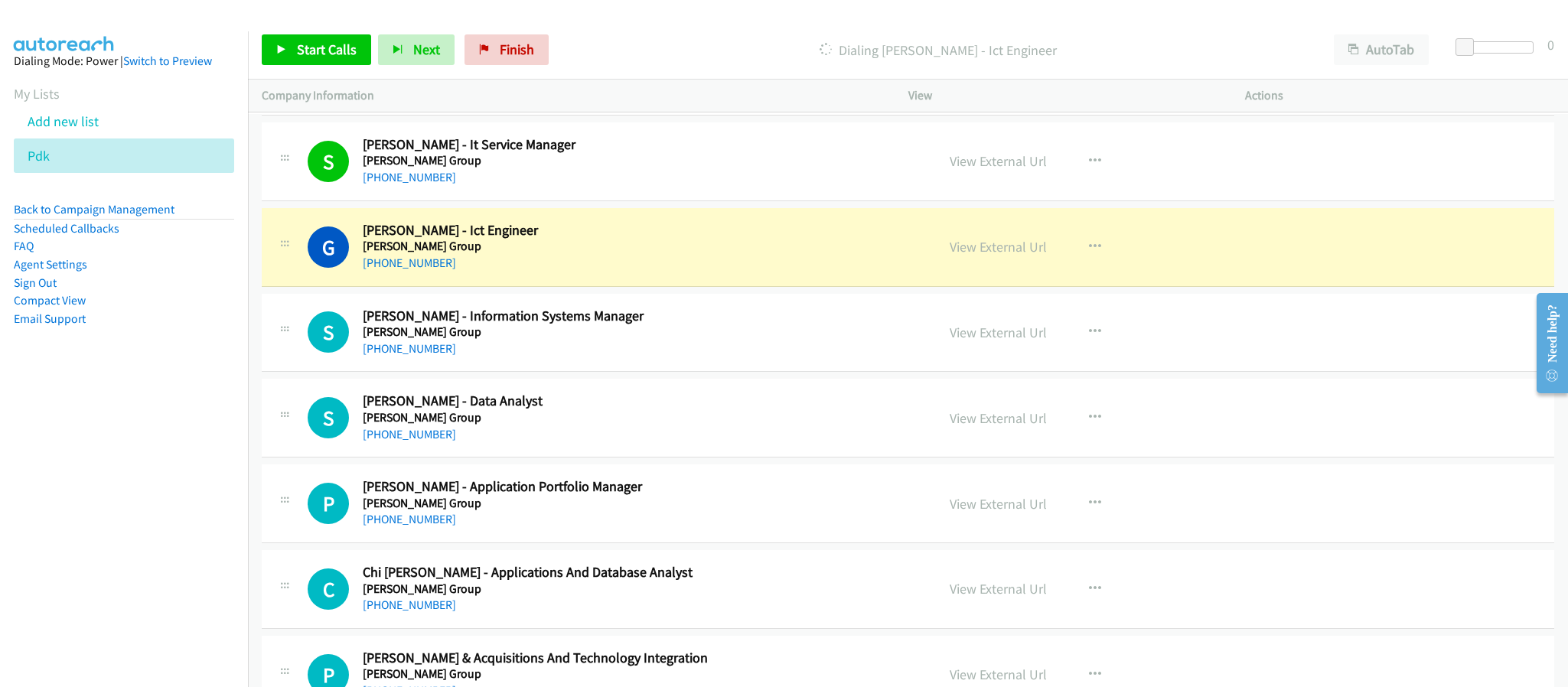
click at [1547, 654] on td "P Callback Scheduled Peter Williamson - Mergers & Acquisitions And Technology I…" at bounding box center [907, 676] width 1320 height 86
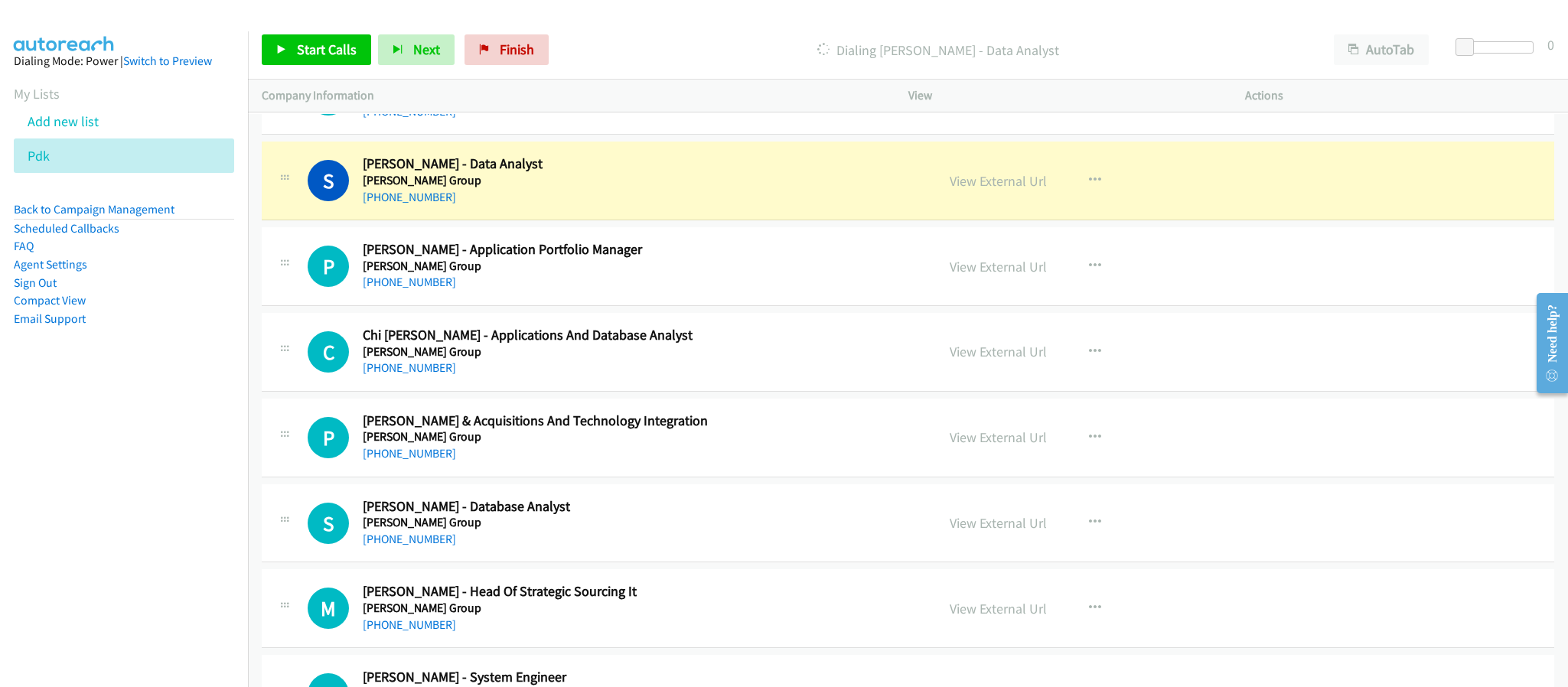
scroll to position [2801, 0]
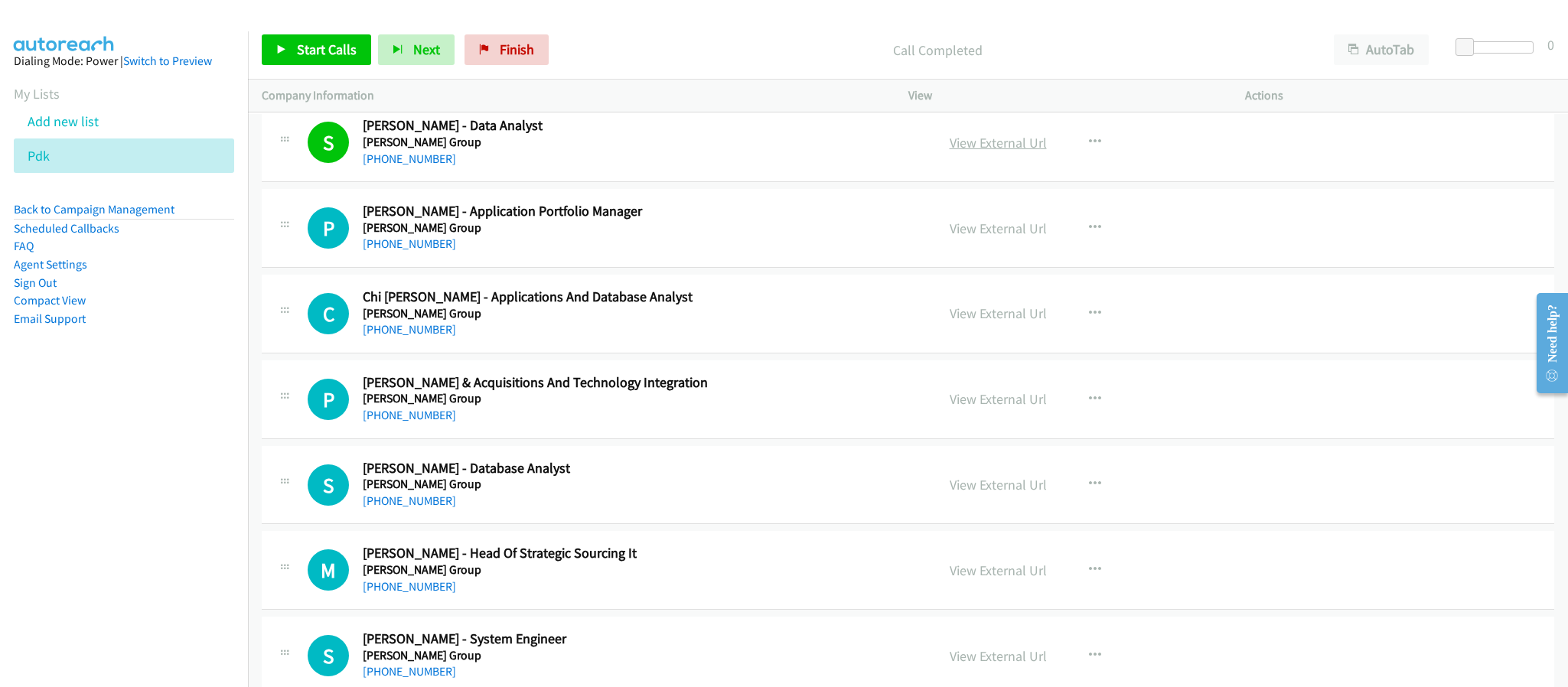
click at [994, 152] on link "View External Url" at bounding box center [998, 142] width 97 height 18
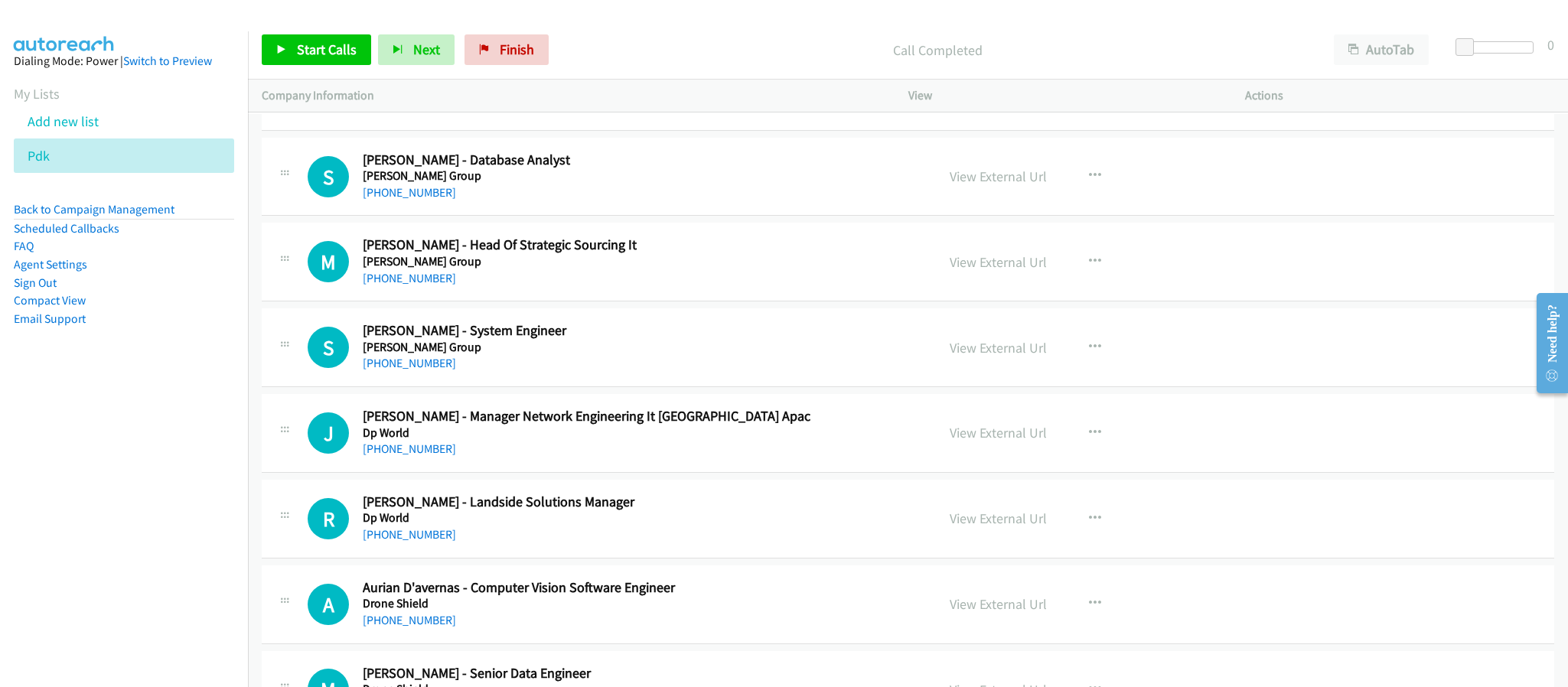
scroll to position [3146, 0]
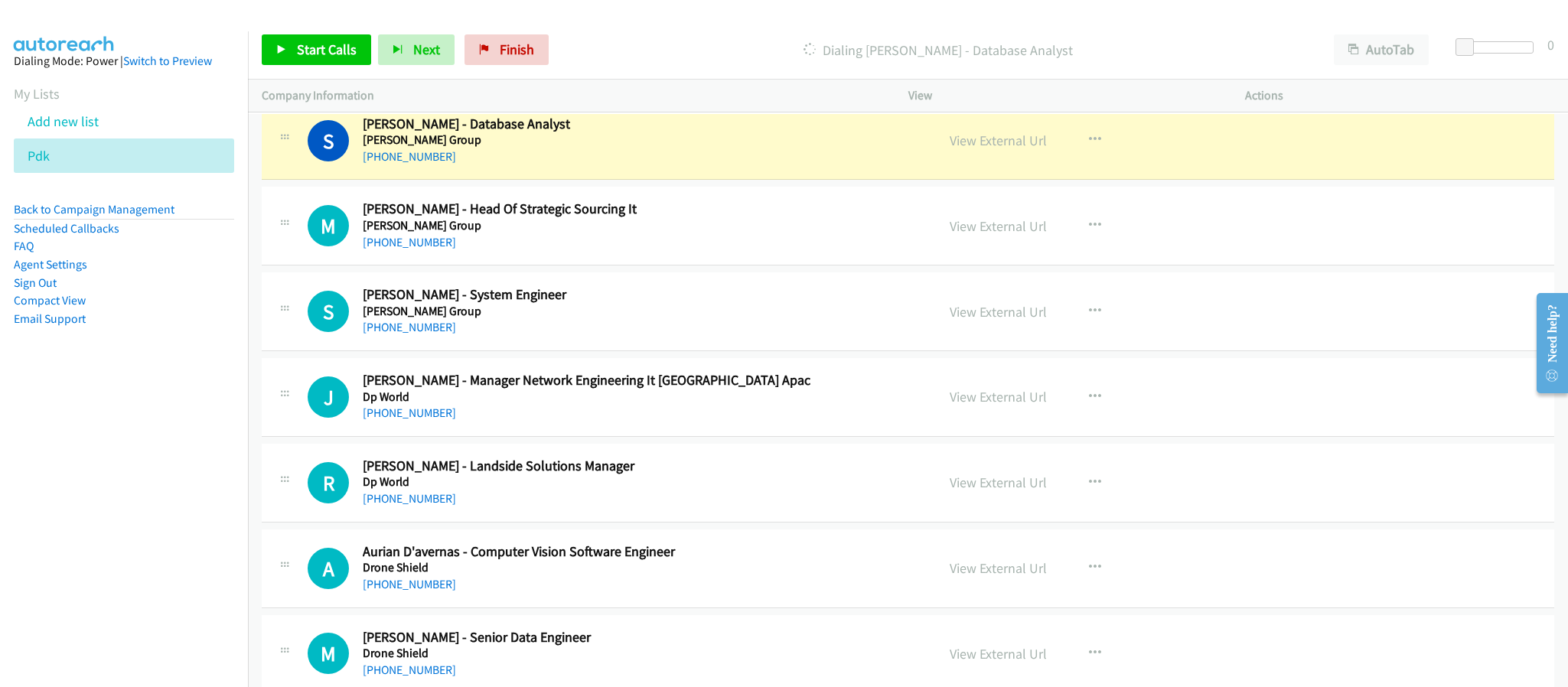
drag, startPoint x: 962, startPoint y: 148, endPoint x: 1127, endPoint y: 15, distance: 211.9
click at [995, 149] on link "View External Url" at bounding box center [998, 140] width 97 height 18
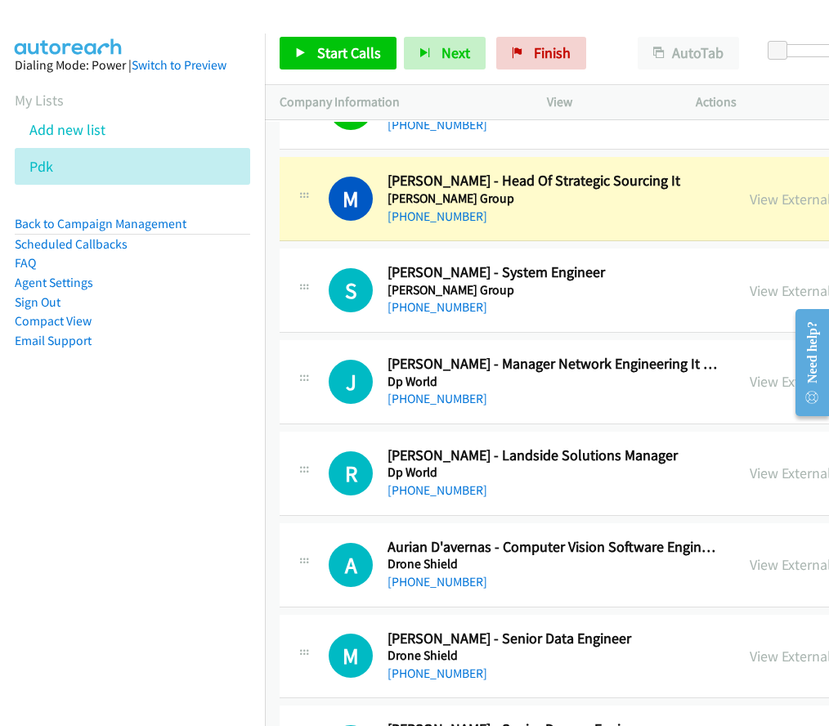
scroll to position [3383, 0]
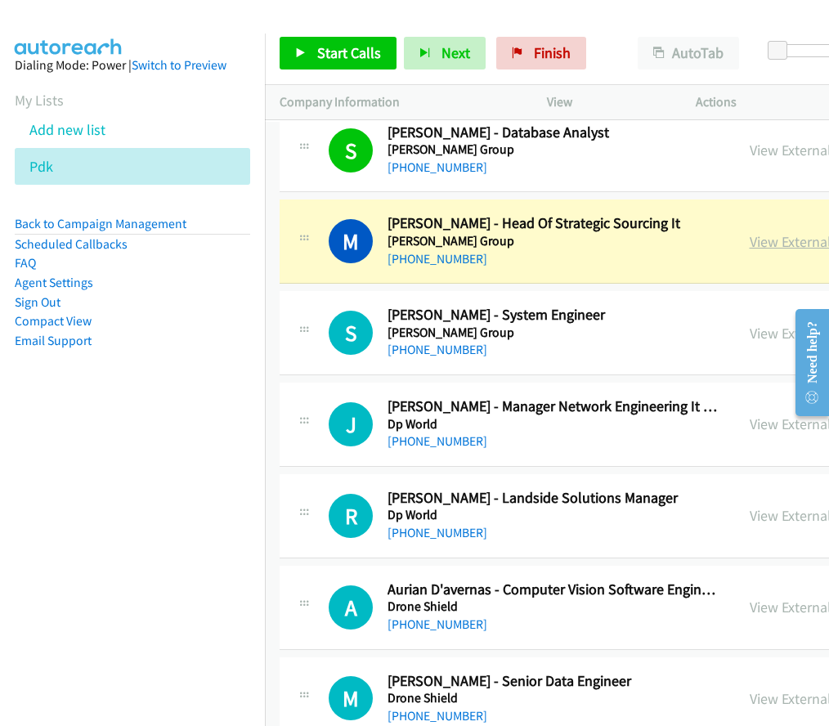
click at [764, 251] on link "View External Url" at bounding box center [802, 241] width 104 height 19
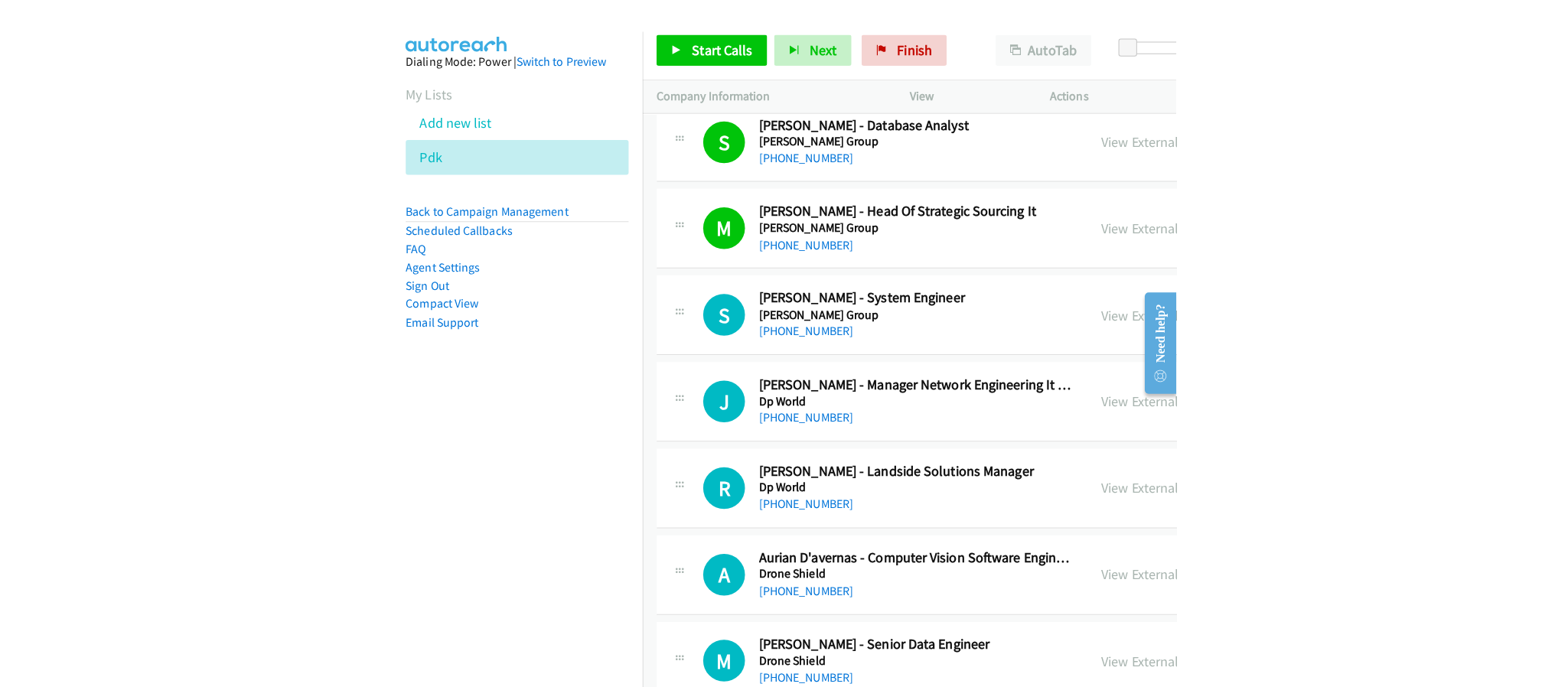
scroll to position [3282, 0]
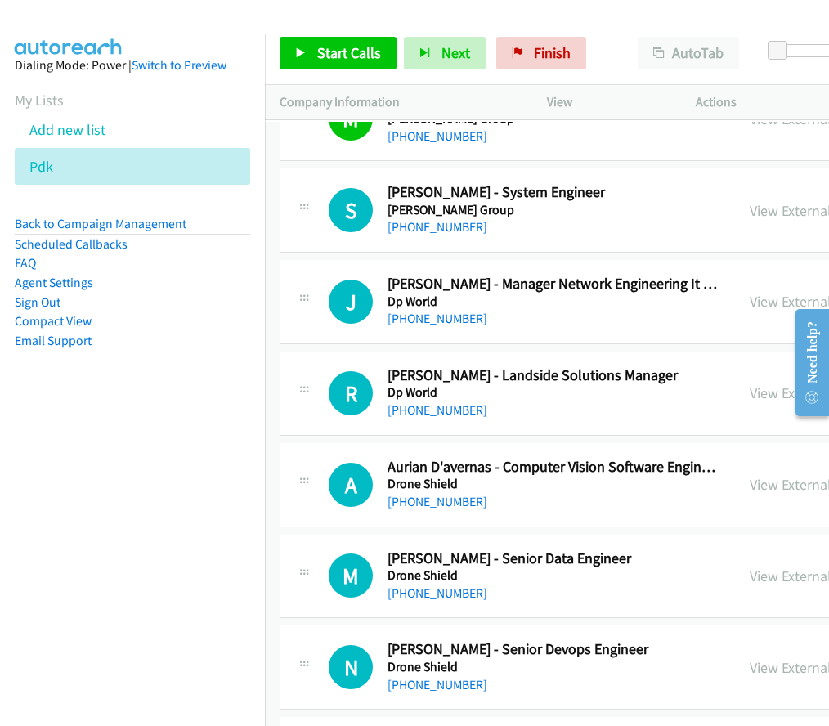
click at [788, 220] on link "View External Url" at bounding box center [802, 210] width 104 height 19
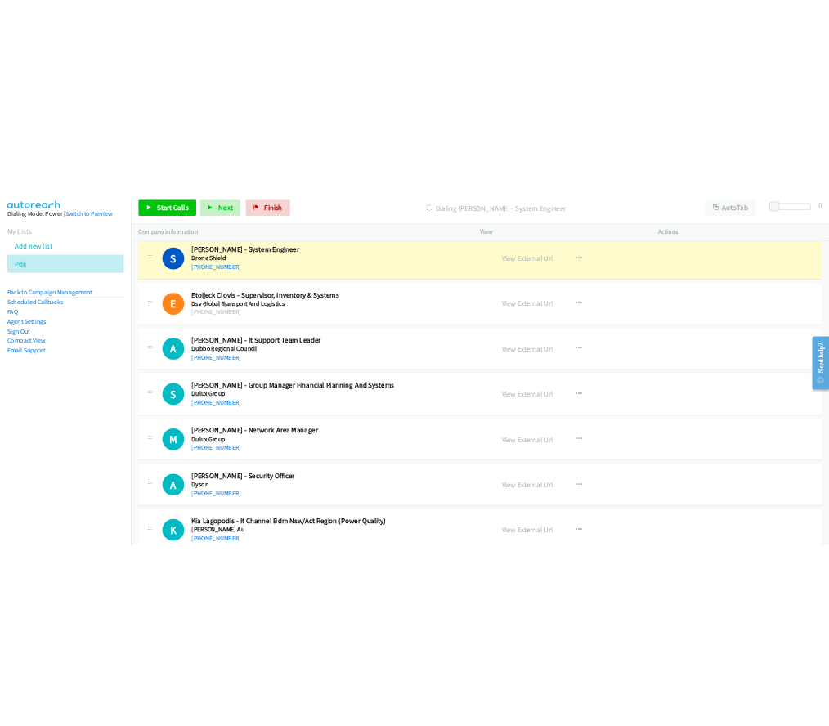
scroll to position [4195, 0]
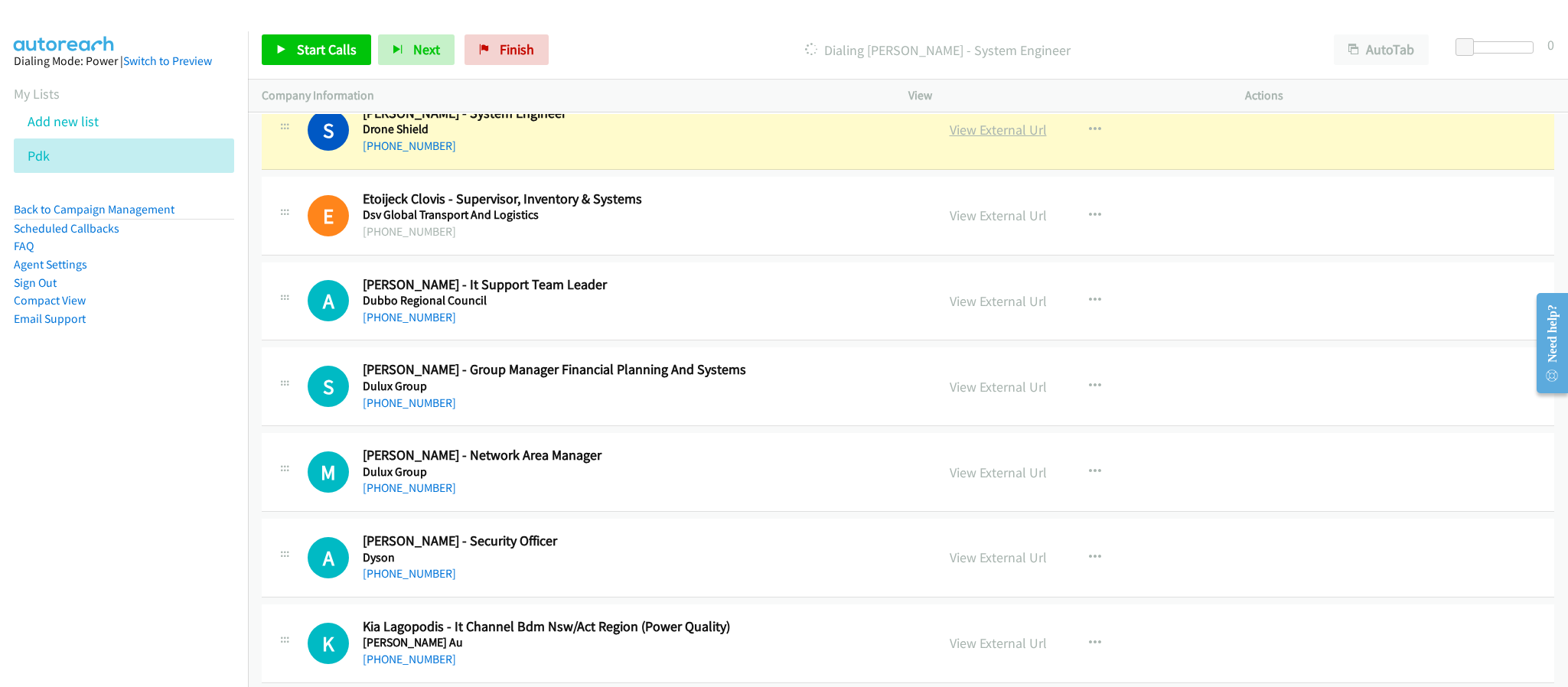
click at [1027, 139] on link "View External Url" at bounding box center [998, 129] width 97 height 18
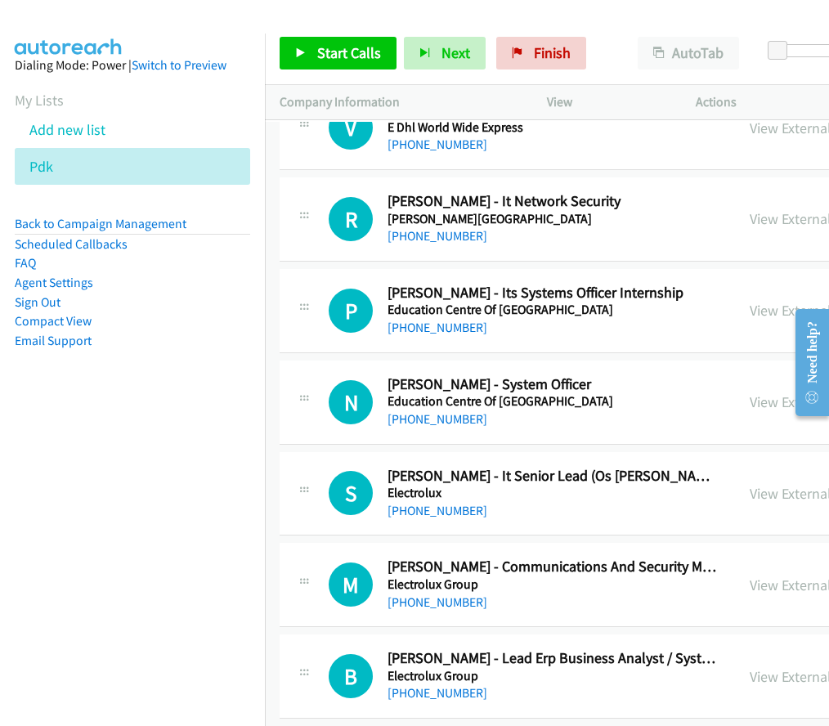
scroll to position [4929, 0]
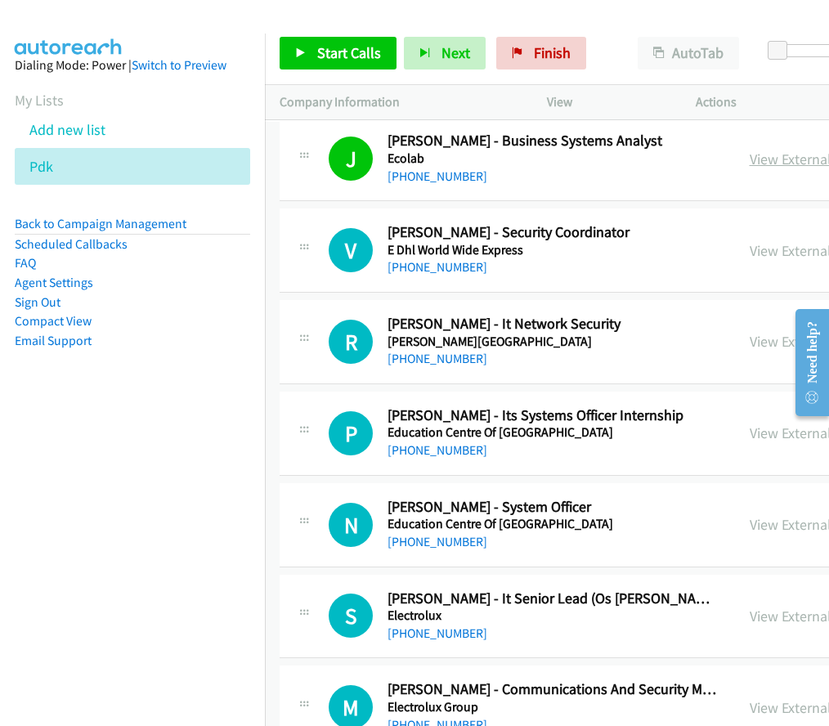
click at [769, 168] on link "View External Url" at bounding box center [802, 159] width 104 height 19
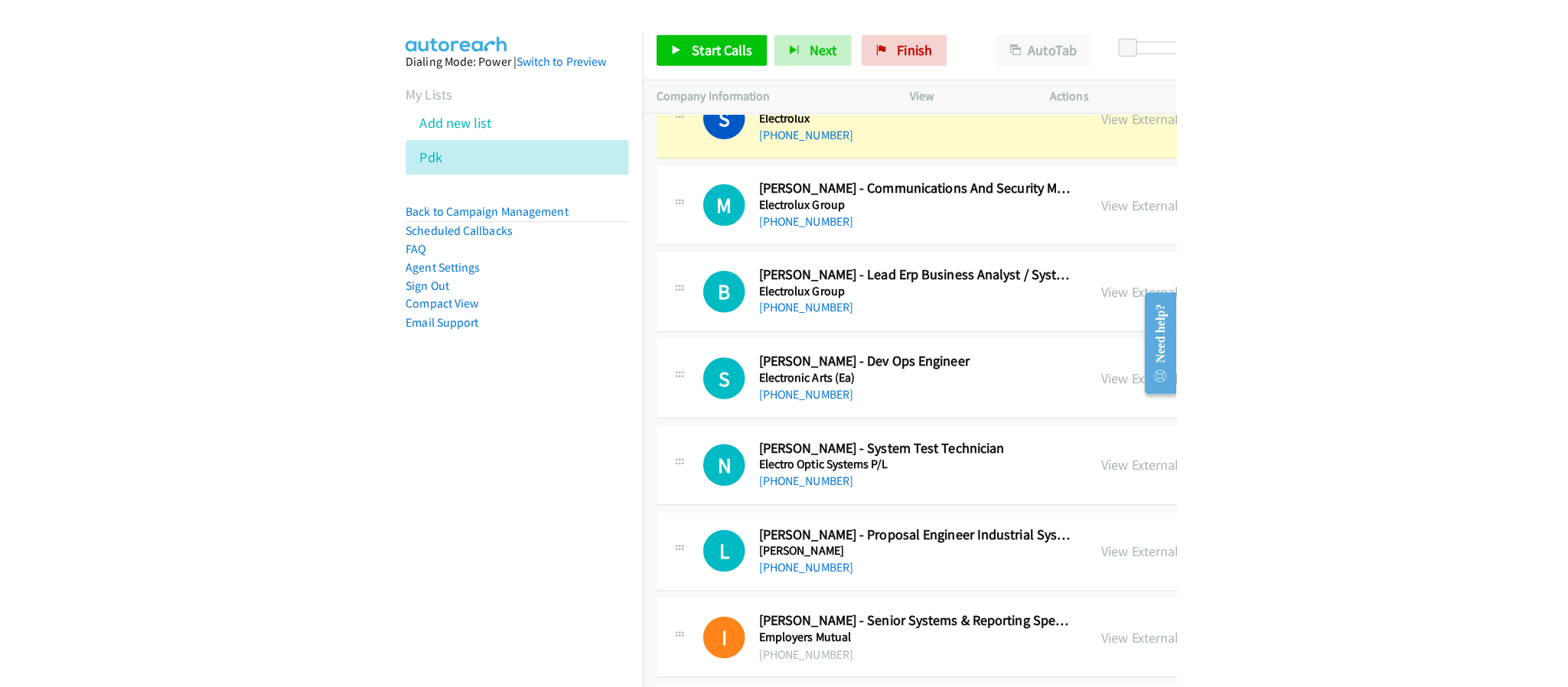
scroll to position [5052, 0]
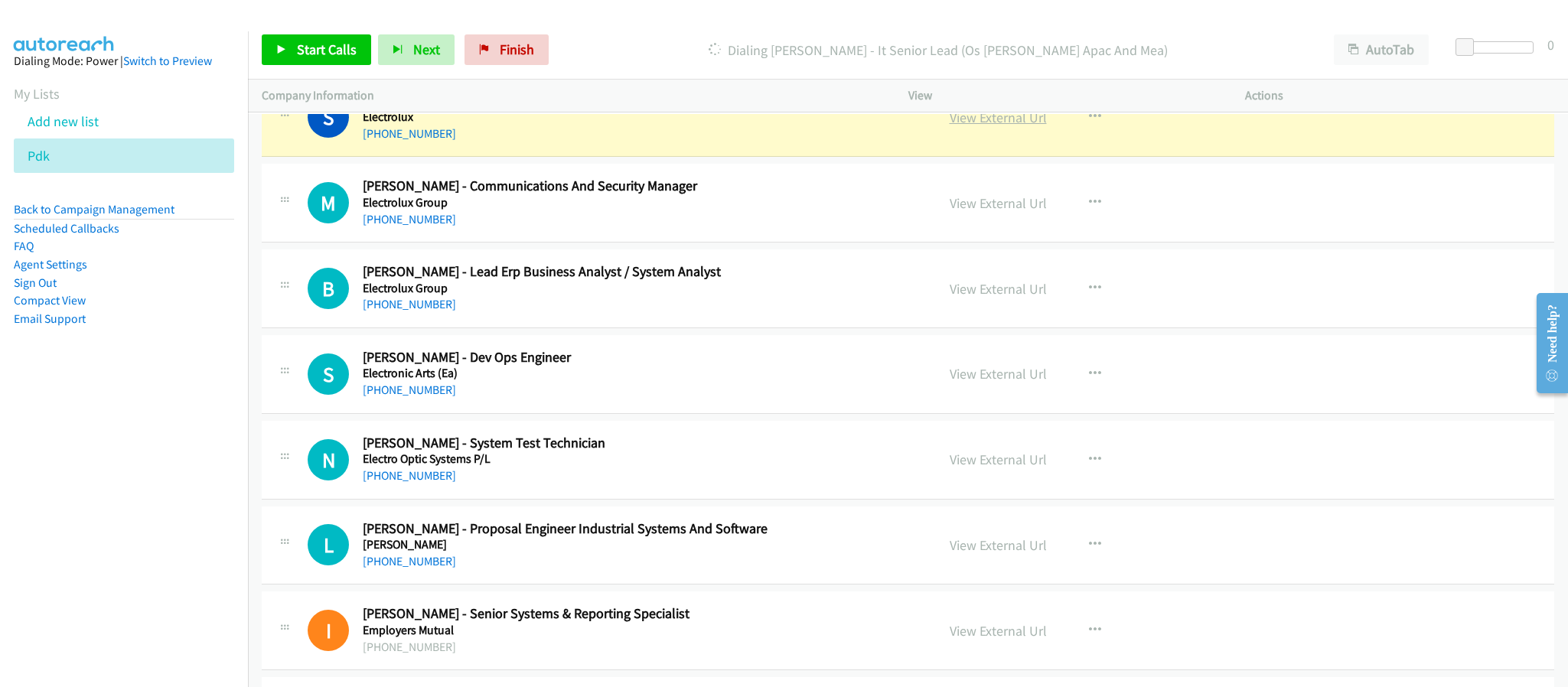
click at [1002, 126] on link "View External Url" at bounding box center [998, 117] width 97 height 18
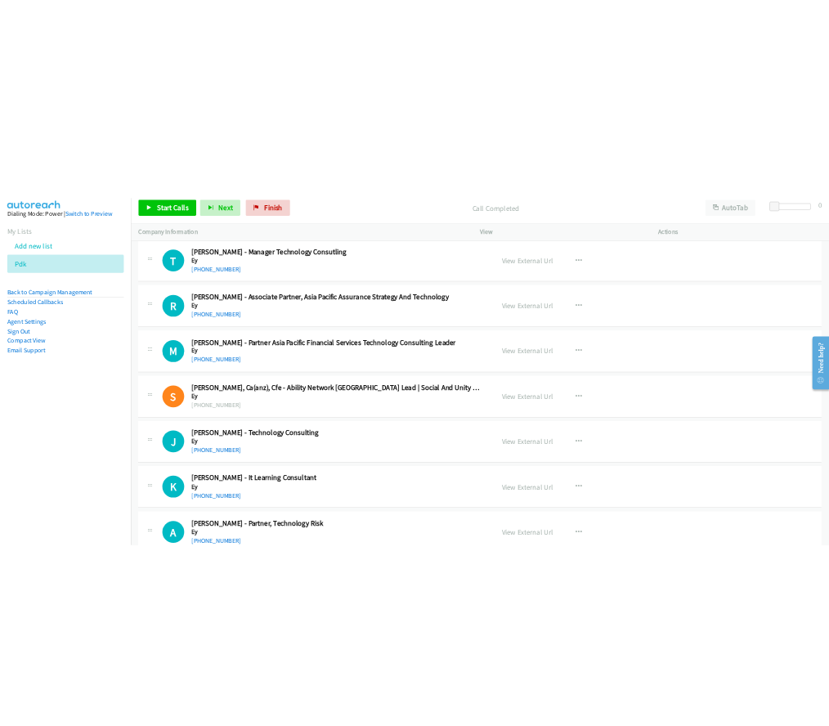
scroll to position [9888, 0]
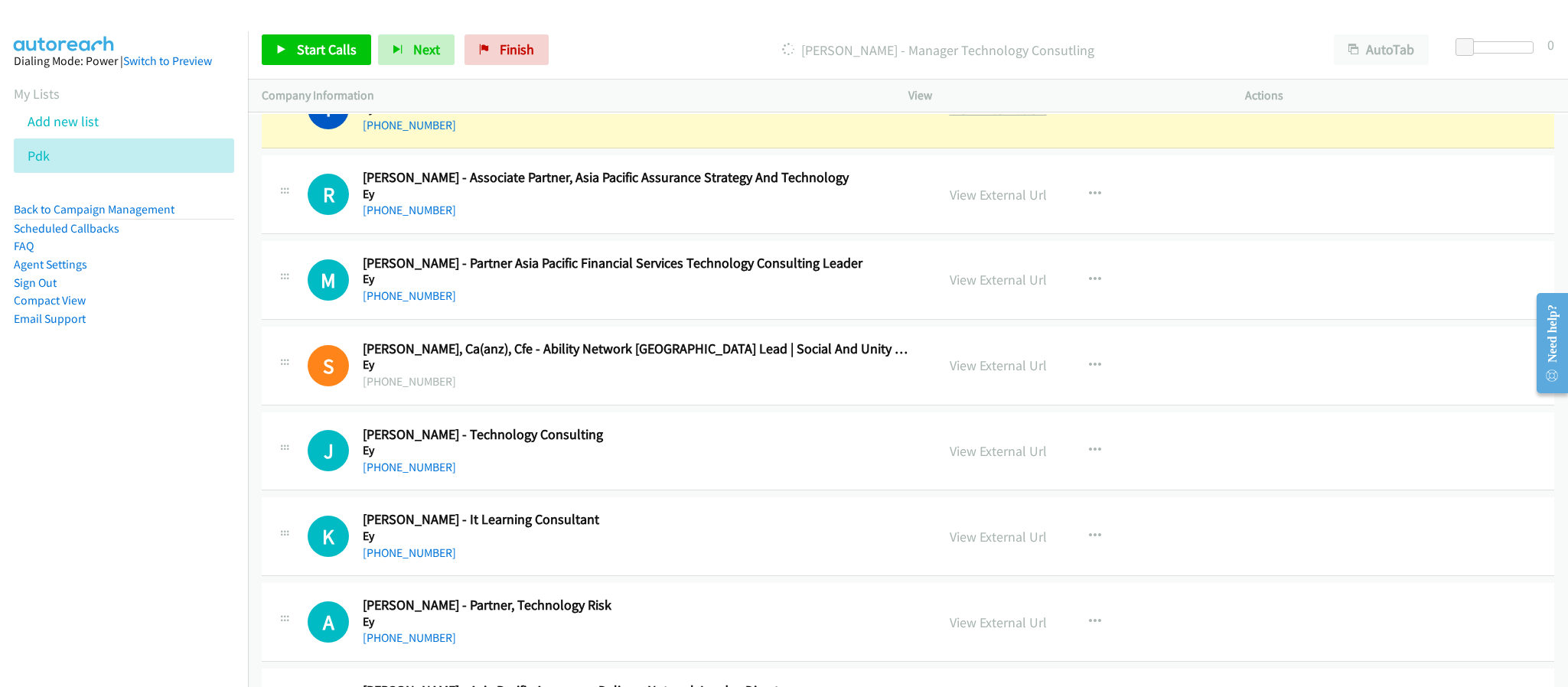
click at [992, 118] on link "View External Url" at bounding box center [998, 109] width 97 height 18
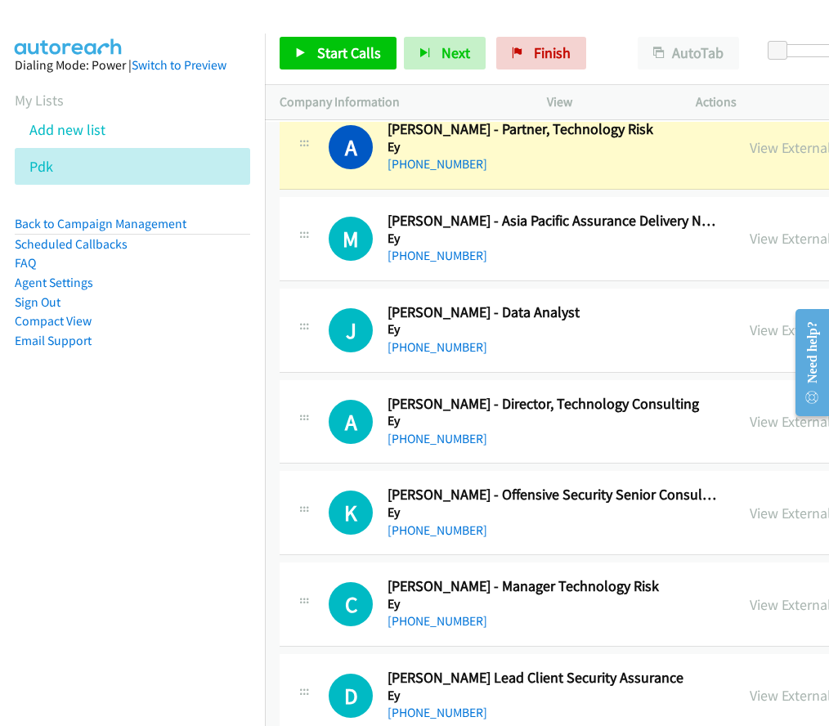
scroll to position [10449, 0]
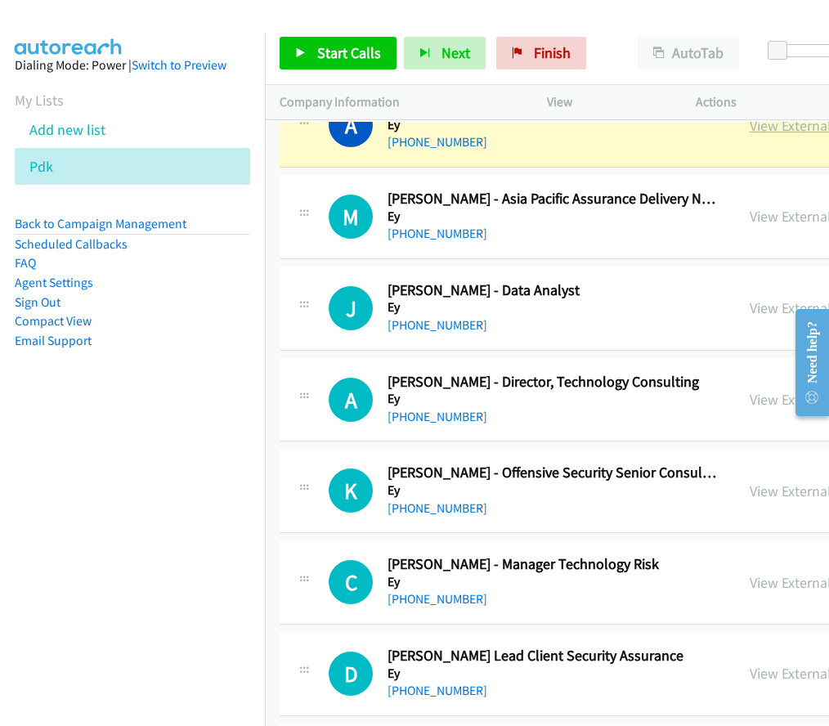
click at [783, 135] on link "View External Url" at bounding box center [802, 125] width 104 height 19
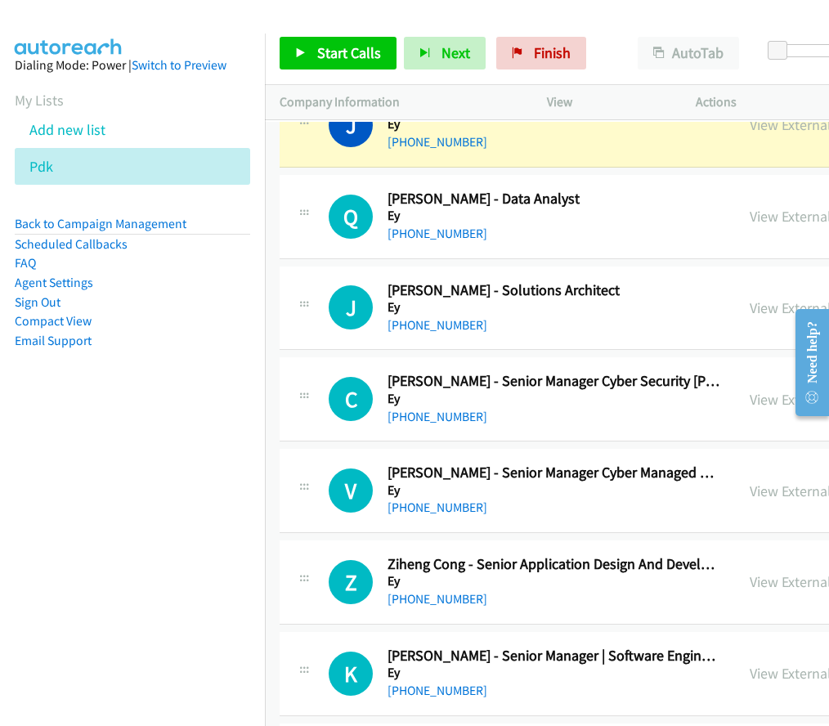
scroll to position [11112, 0]
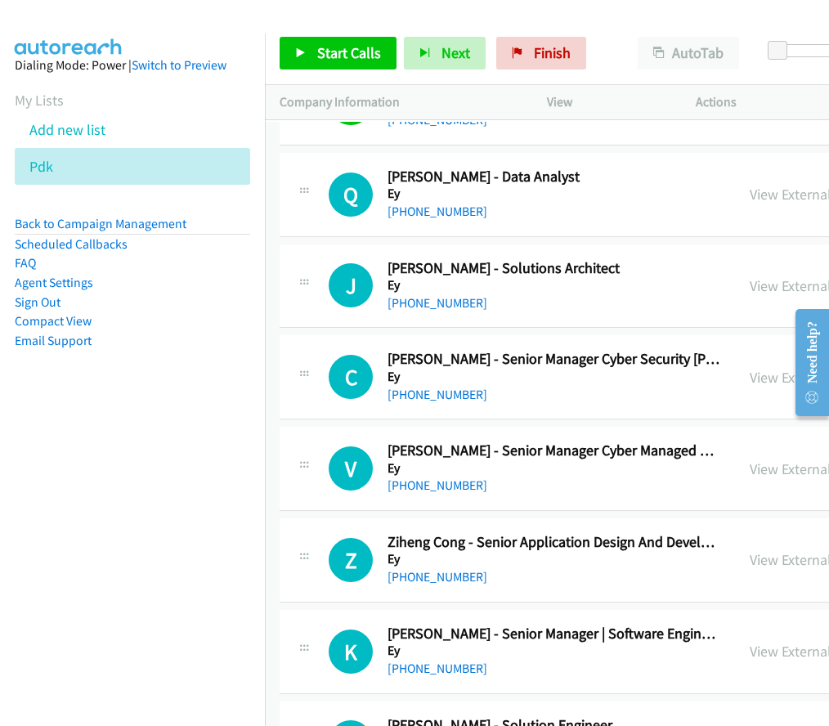
click at [776, 114] on div "View External Url" at bounding box center [802, 103] width 104 height 22
click at [780, 112] on link "View External Url" at bounding box center [802, 102] width 104 height 19
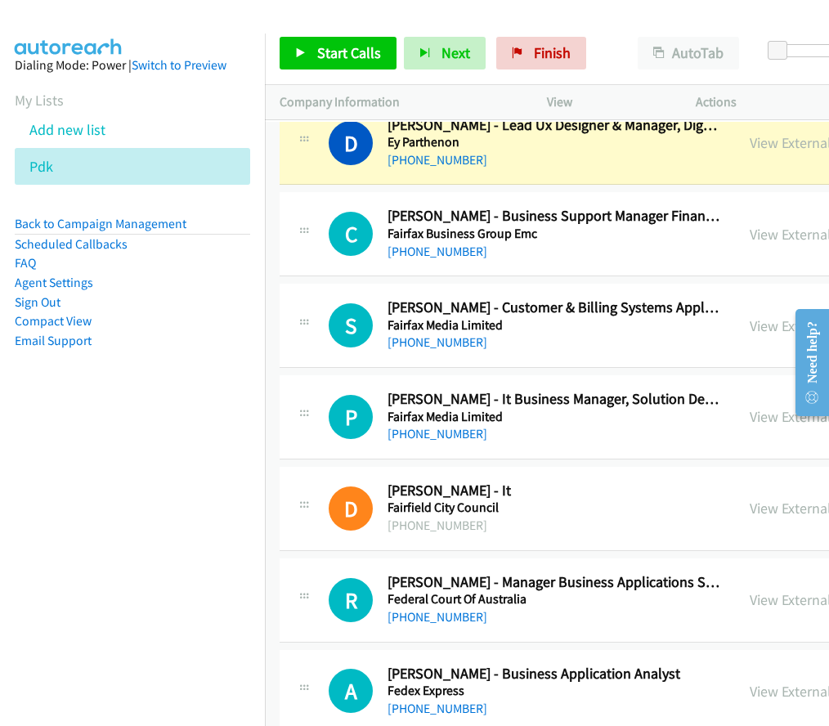
scroll to position [12191, 0]
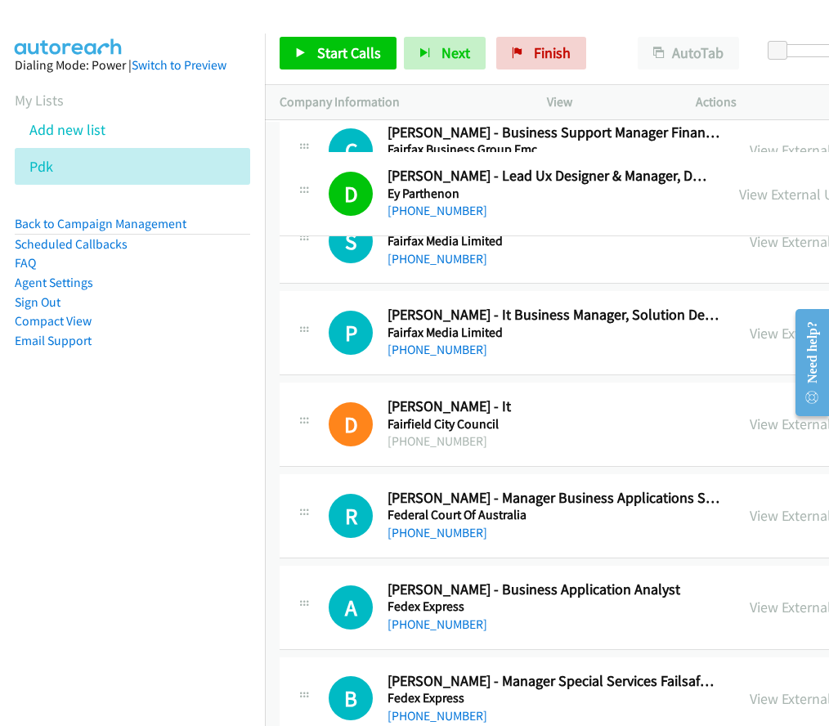
drag, startPoint x: 518, startPoint y: 158, endPoint x: 520, endPoint y: 177, distance: 19.0
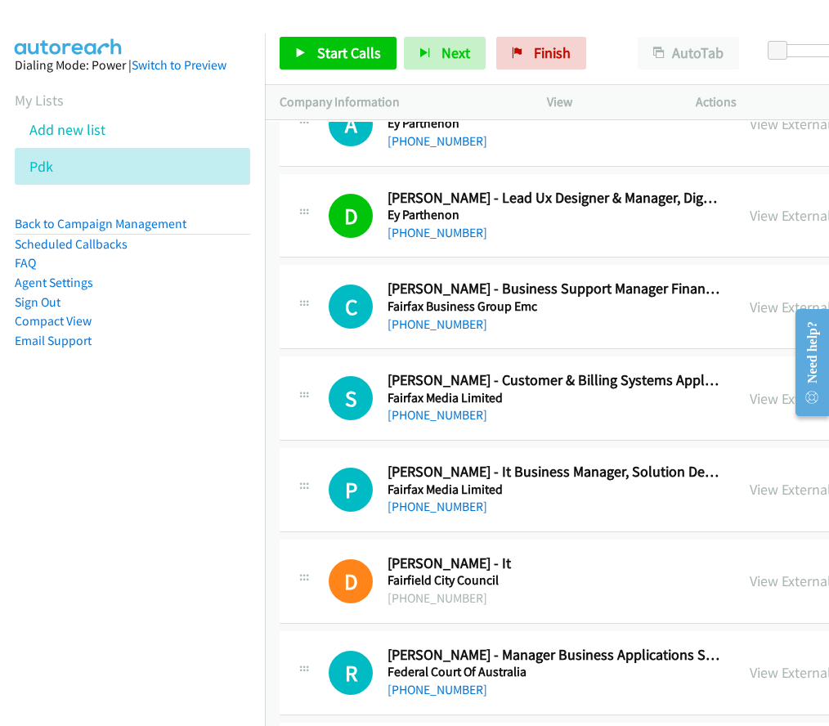
scroll to position [12069, 0]
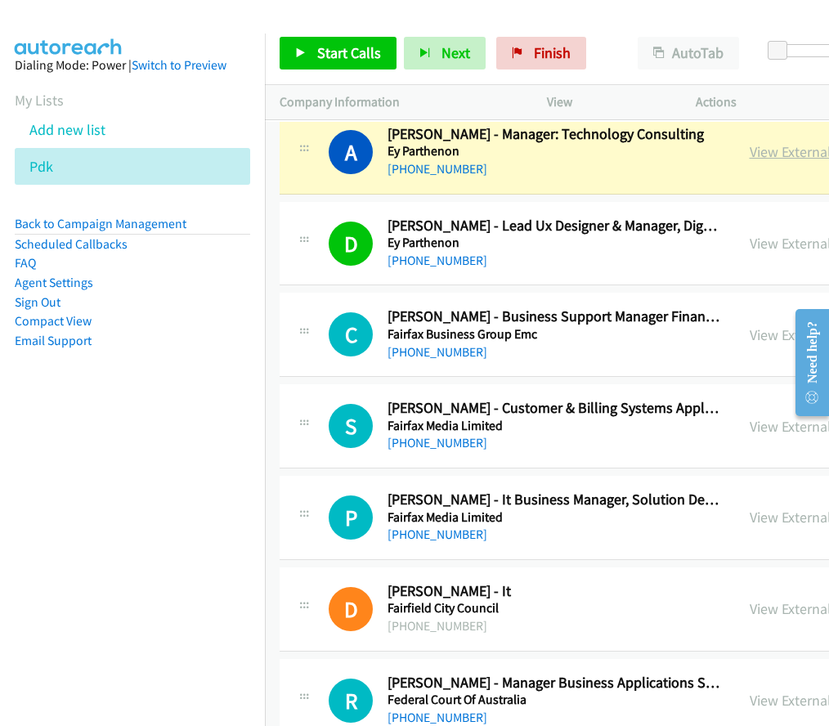
click at [768, 161] on link "View External Url" at bounding box center [802, 151] width 104 height 19
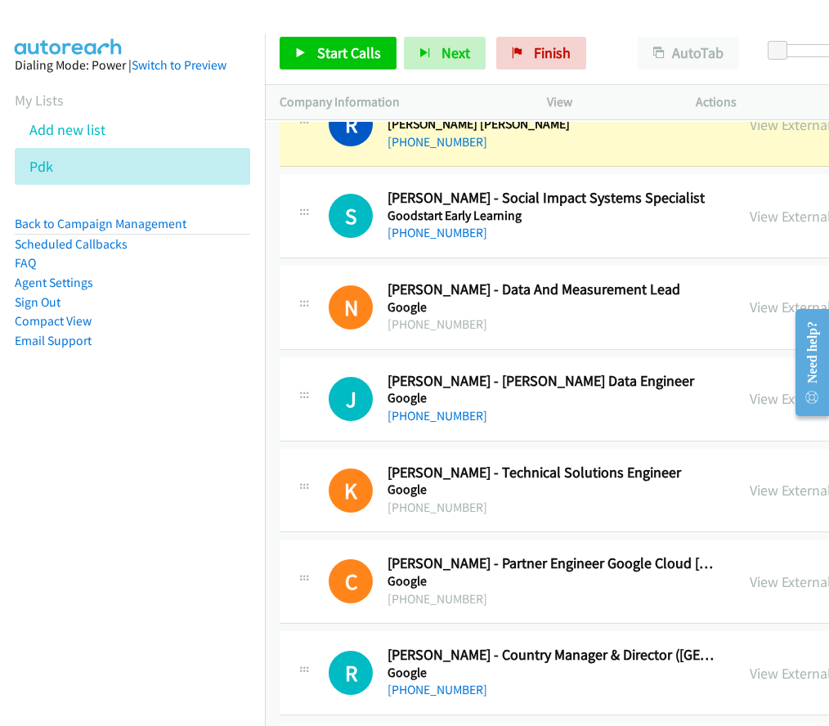
scroll to position [19159, 0]
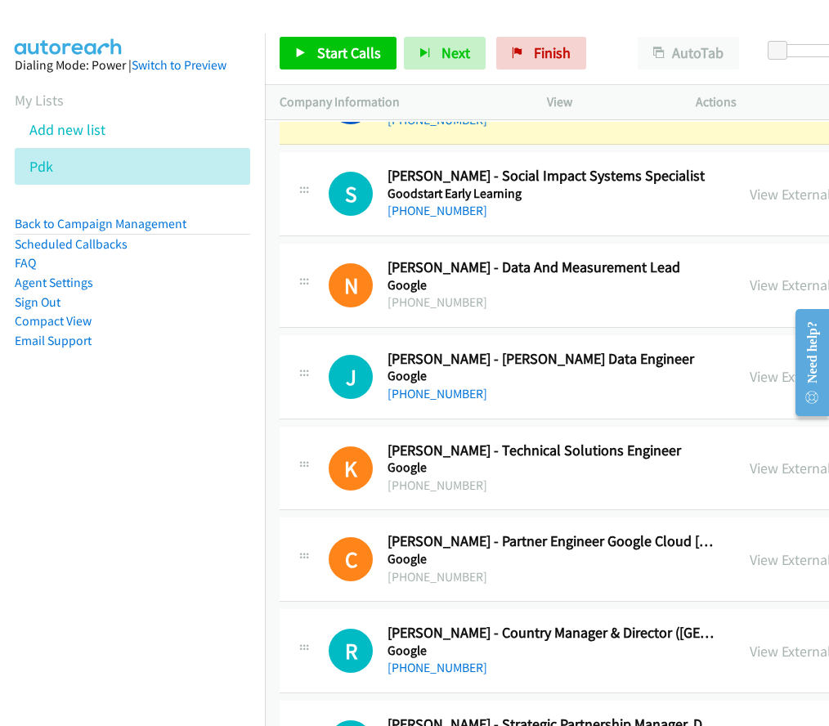
click at [786, 112] on link "View External Url" at bounding box center [802, 102] width 104 height 19
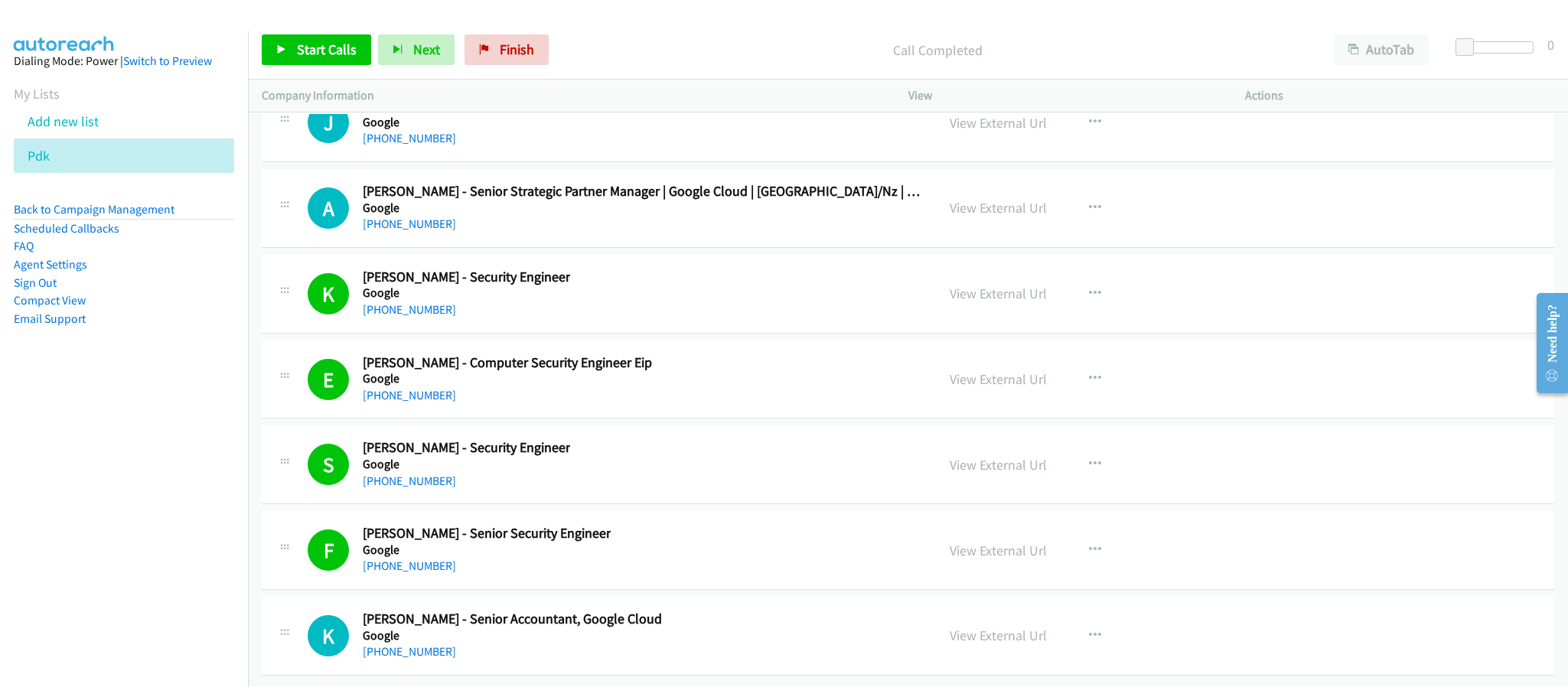
scroll to position [19446, 0]
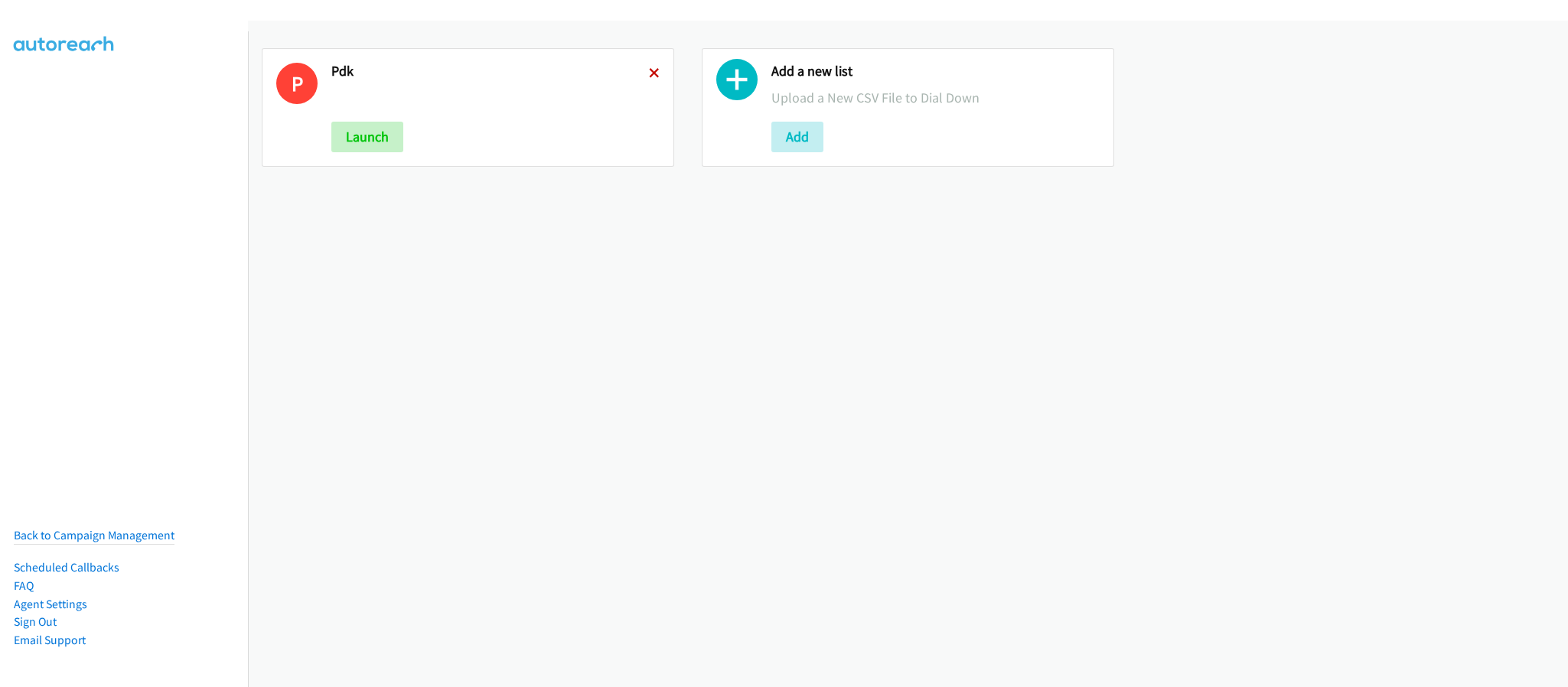
click at [649, 72] on icon at bounding box center [654, 74] width 10 height 10
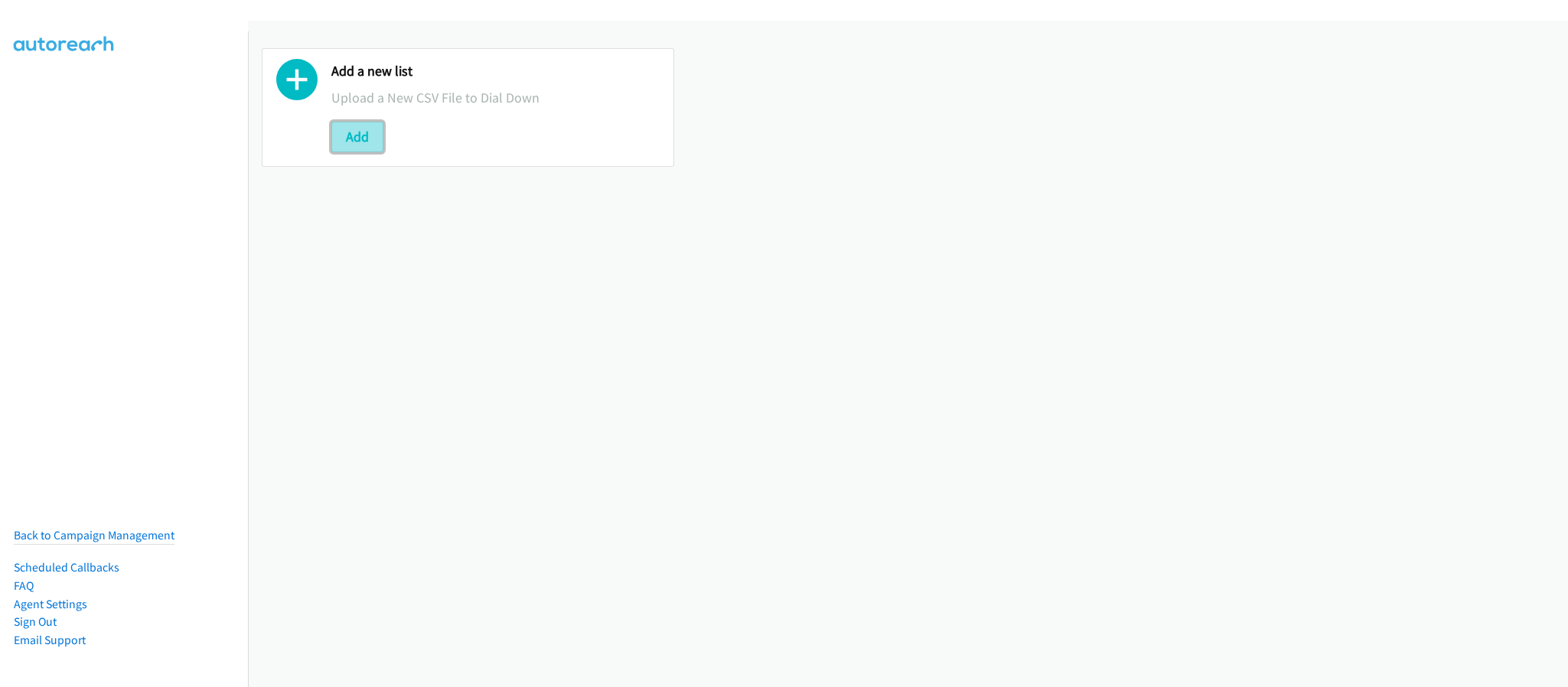
click at [375, 140] on button "Add" at bounding box center [357, 137] width 52 height 31
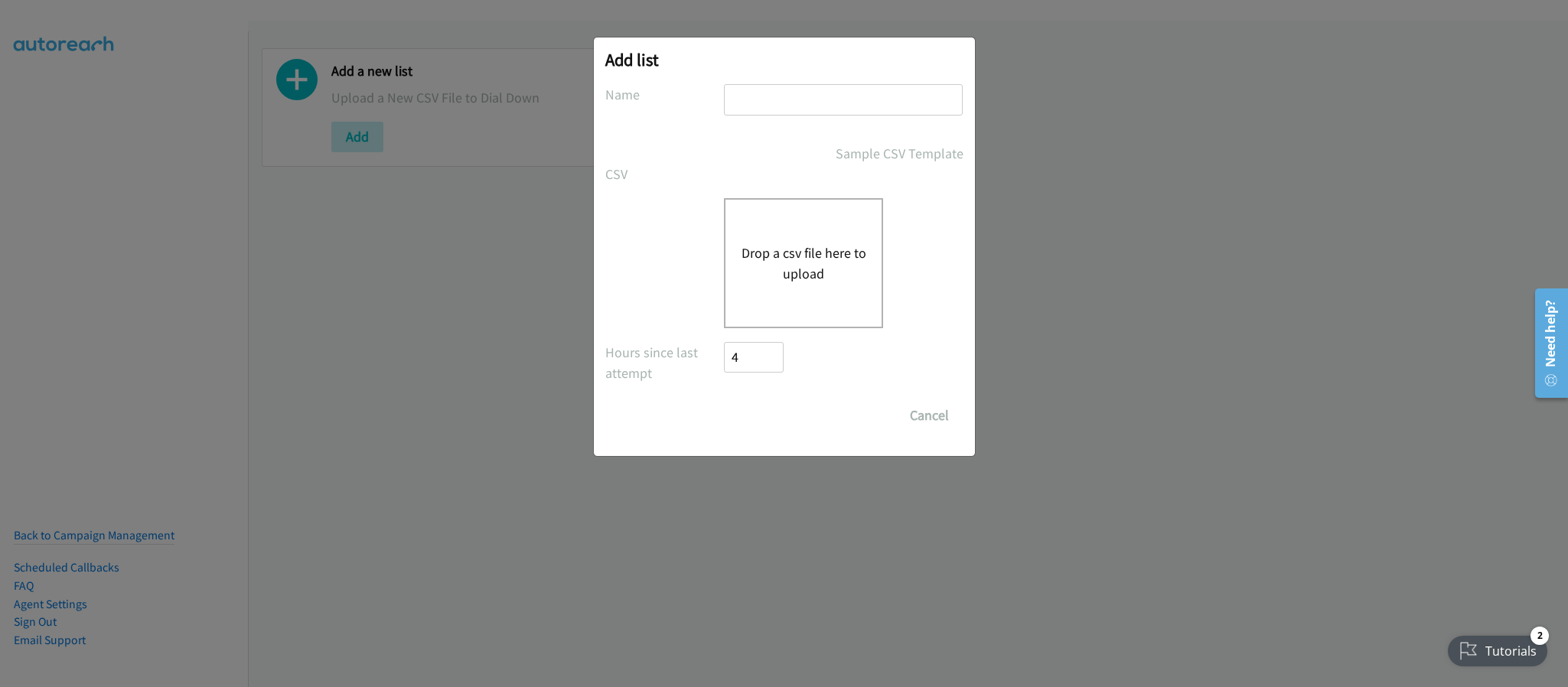
click at [820, 95] on input "text" at bounding box center [843, 100] width 239 height 32
type input "PDK"
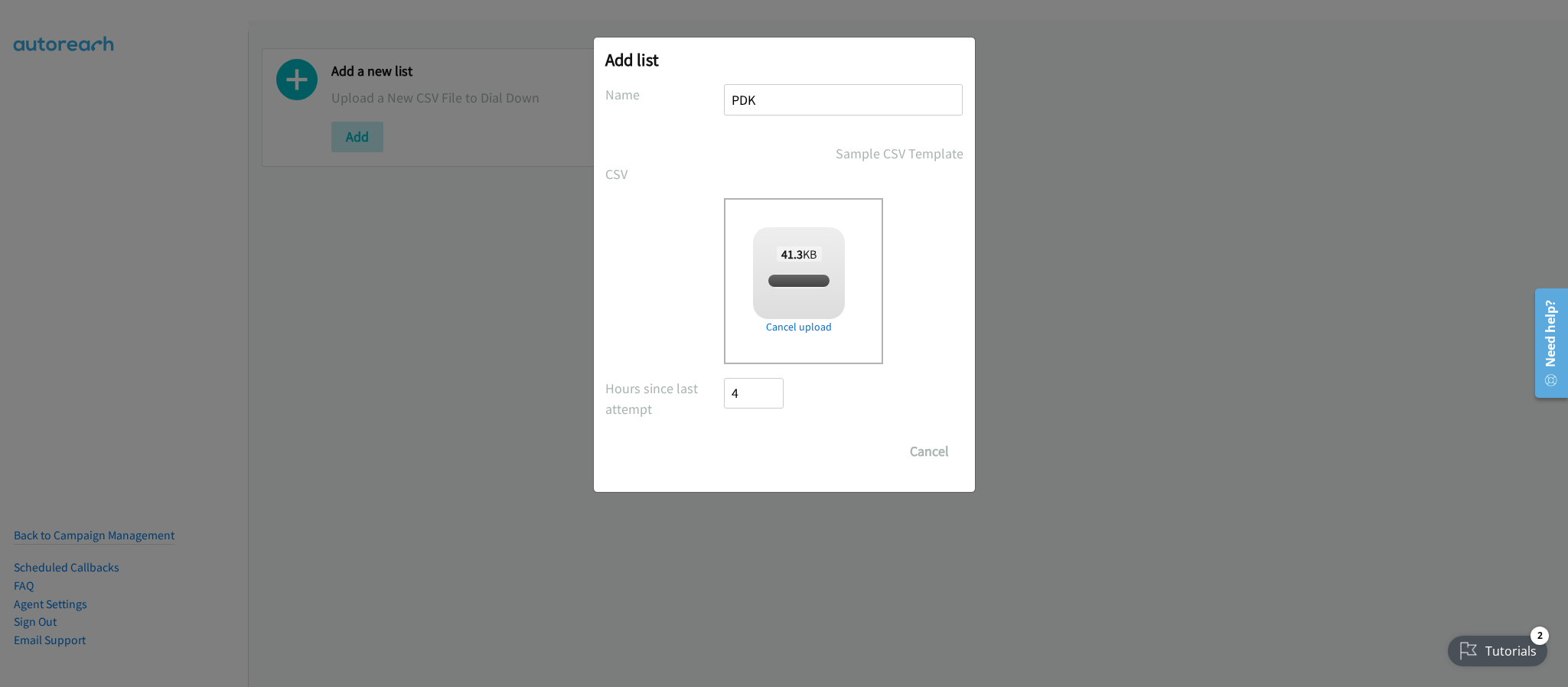
checkbox input "true"
click at [777, 446] on input "Save List" at bounding box center [764, 451] width 80 height 31
click at [748, 563] on div "Add list No phone fields were returned for that Report or List View Please uplo…" at bounding box center [784, 351] width 1568 height 674
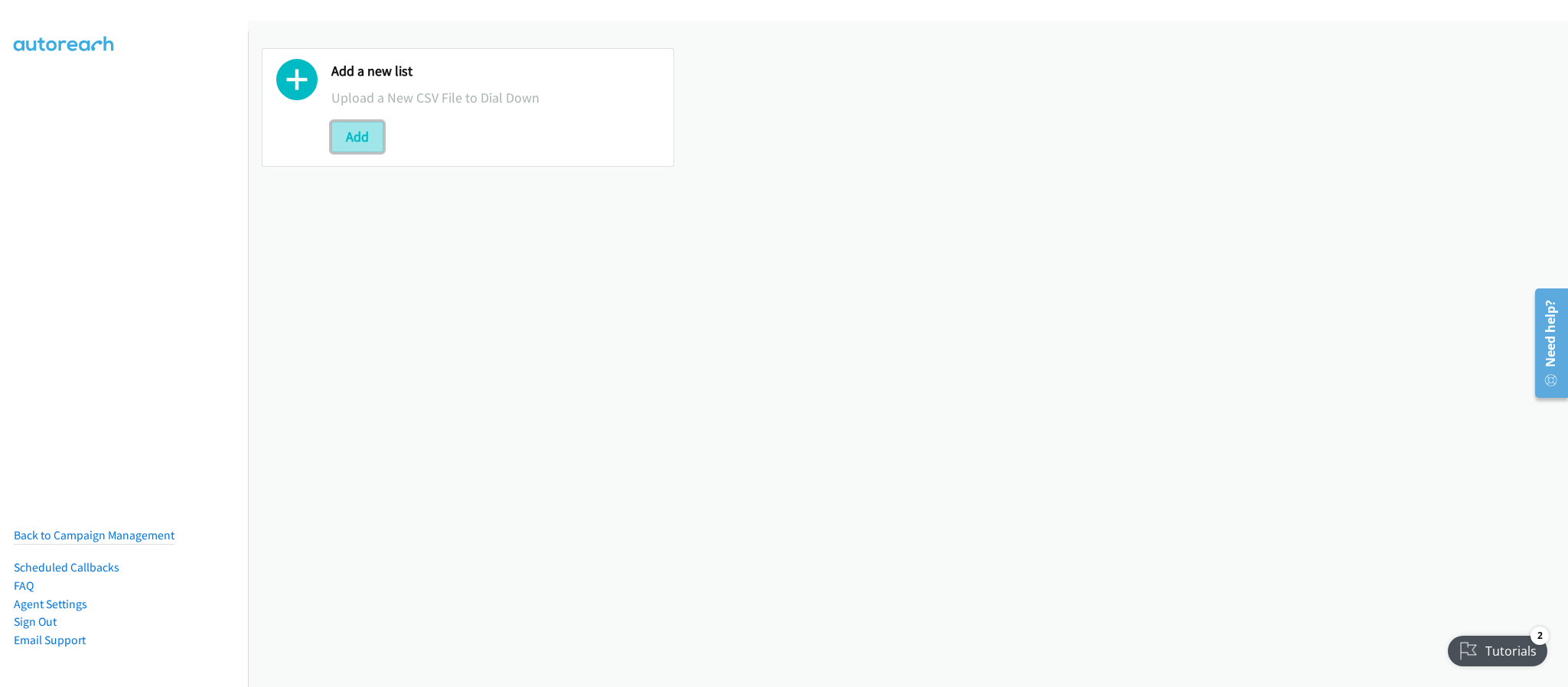
click at [352, 143] on button "Add" at bounding box center [357, 137] width 52 height 31
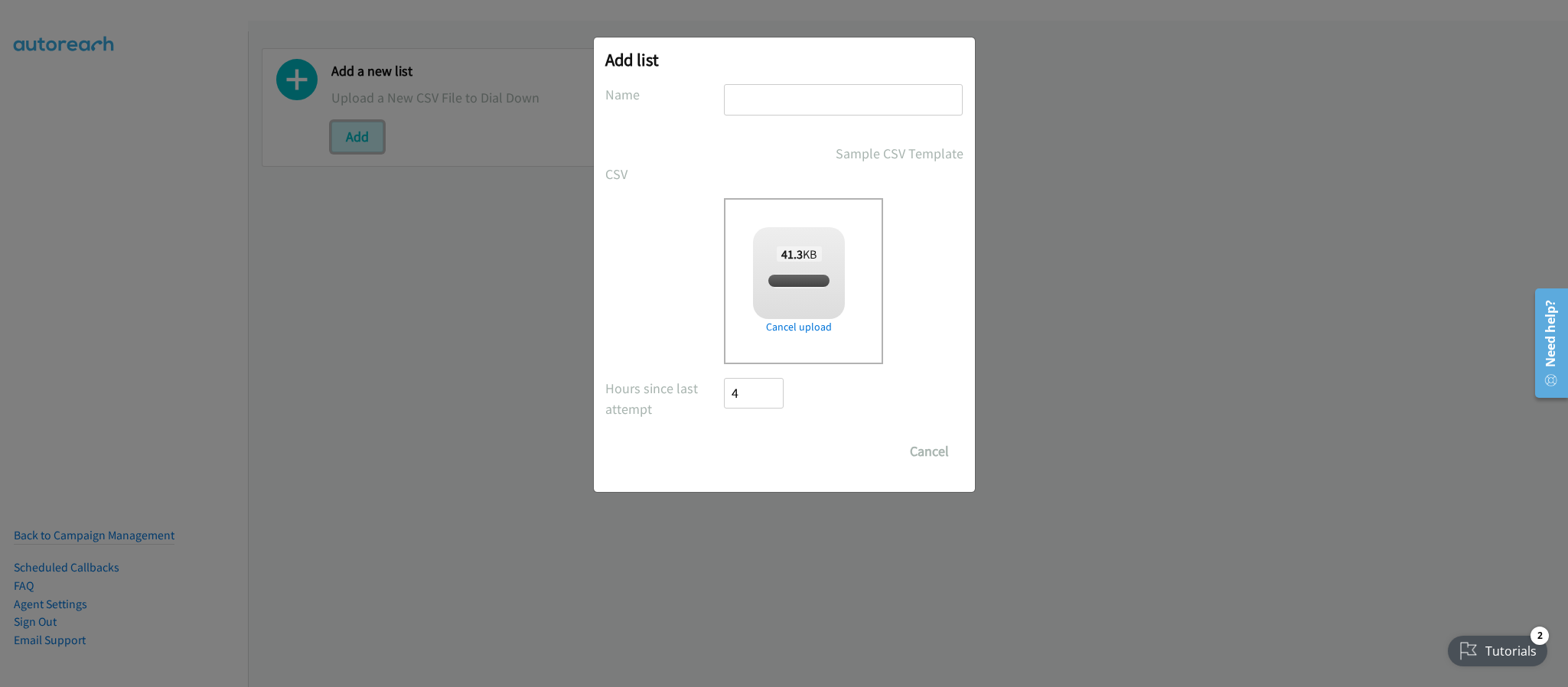
checkbox input "true"
click at [748, 104] on input "text" at bounding box center [843, 100] width 239 height 32
type input "PDK"
click at [746, 437] on input "Save List" at bounding box center [764, 451] width 80 height 31
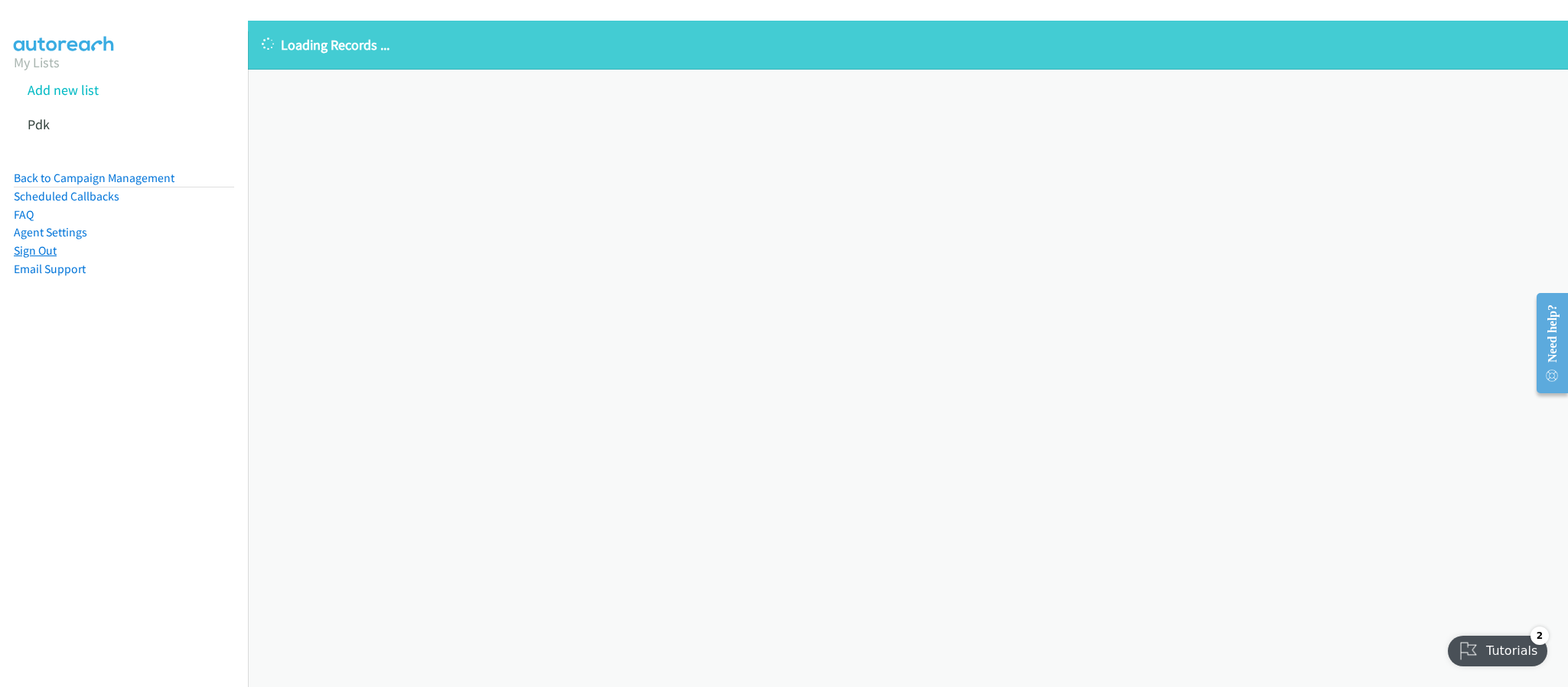
click at [31, 243] on link "Sign Out" at bounding box center [36, 251] width 43 height 15
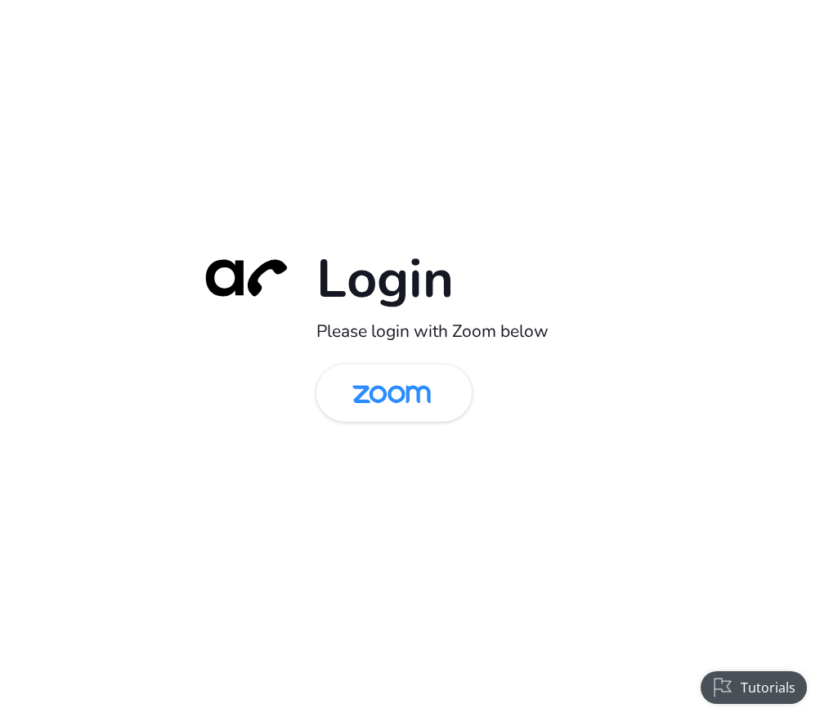
drag, startPoint x: 411, startPoint y: 401, endPoint x: 613, endPoint y: 438, distance: 206.1
click at [411, 401] on img at bounding box center [391, 394] width 113 height 53
